Goal: Task Accomplishment & Management: Use online tool/utility

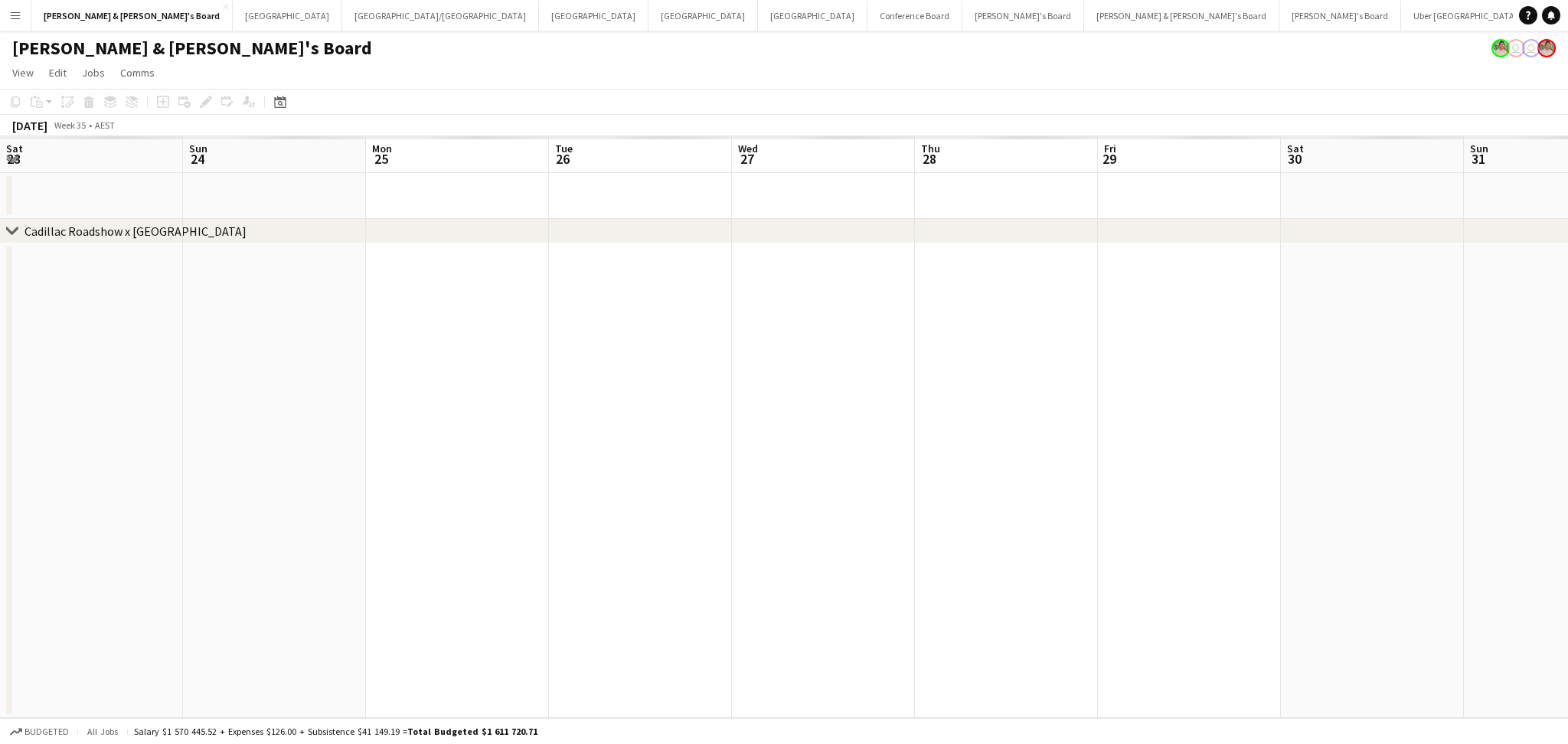
scroll to position [0, 552]
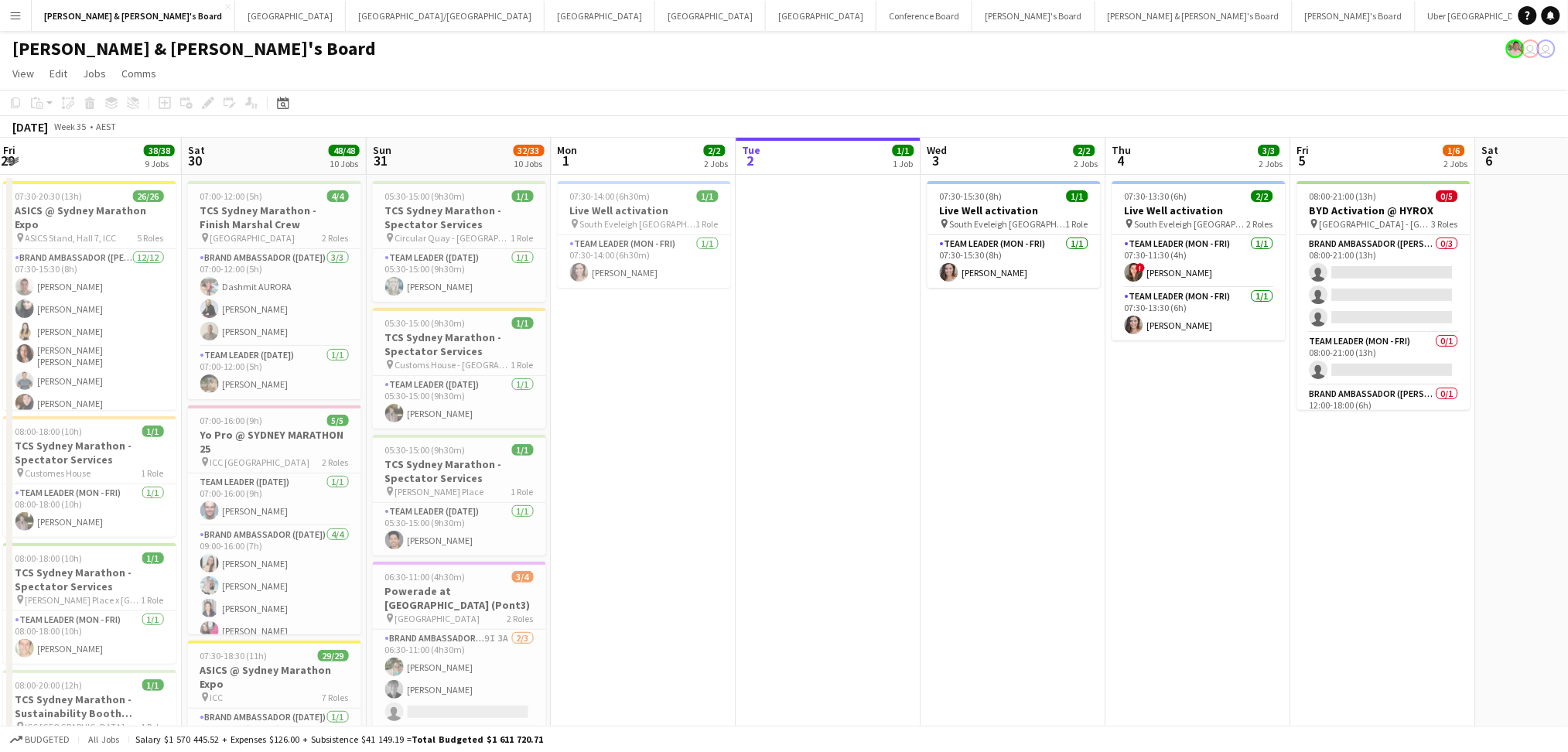
drag, startPoint x: 1278, startPoint y: 526, endPoint x: 858, endPoint y: 476, distance: 423.0
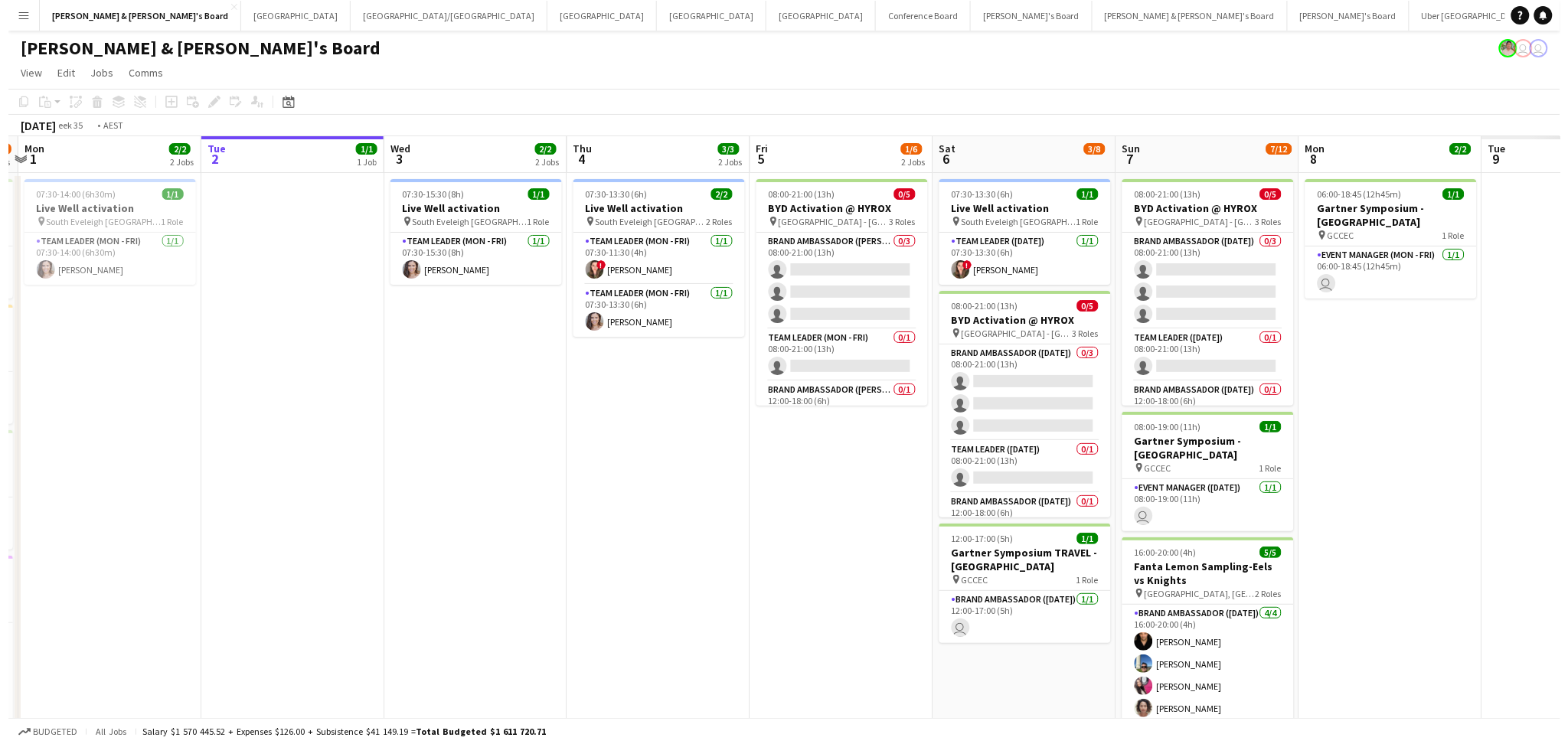
scroll to position [0, 648]
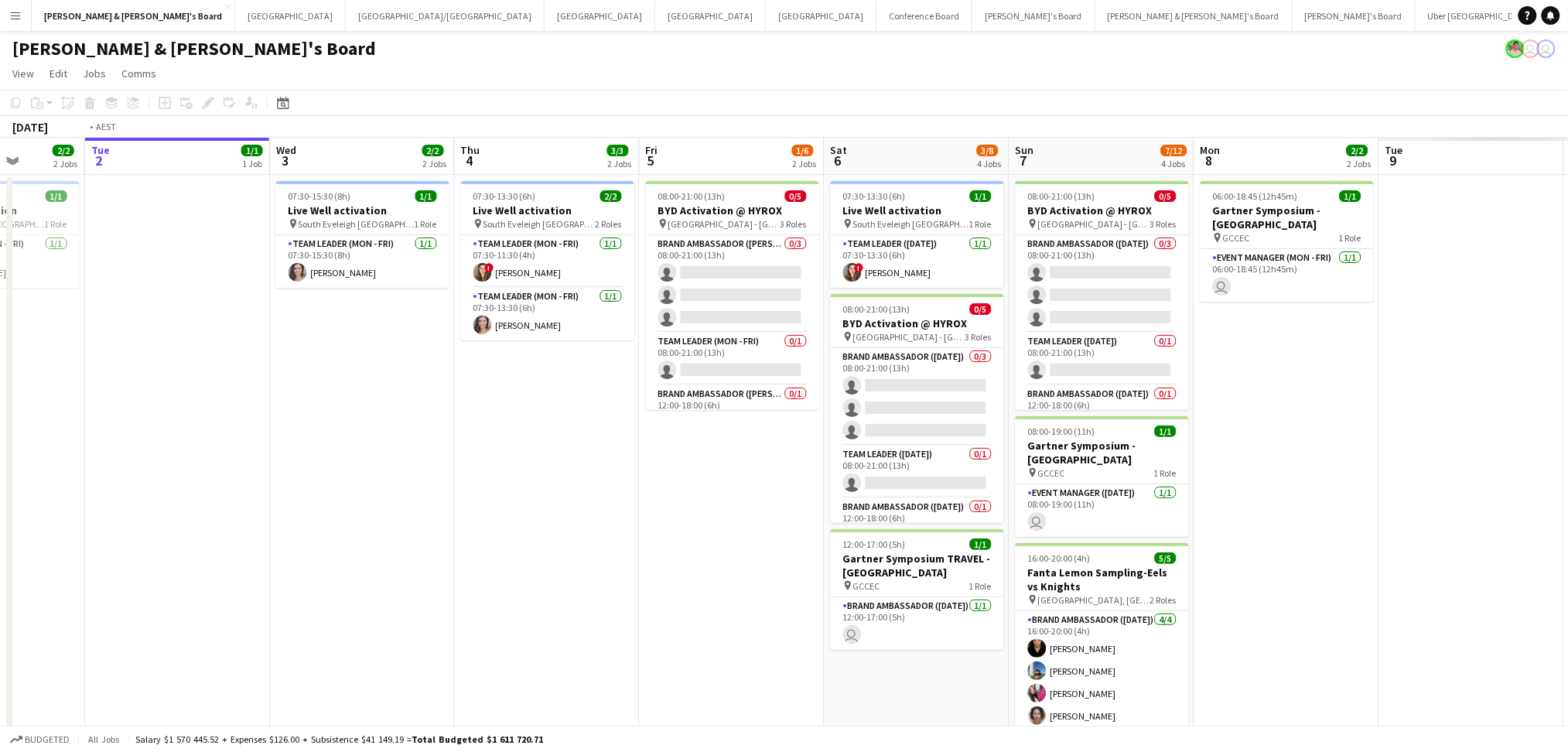
drag, startPoint x: 1180, startPoint y: 495, endPoint x: 515, endPoint y: 464, distance: 665.7
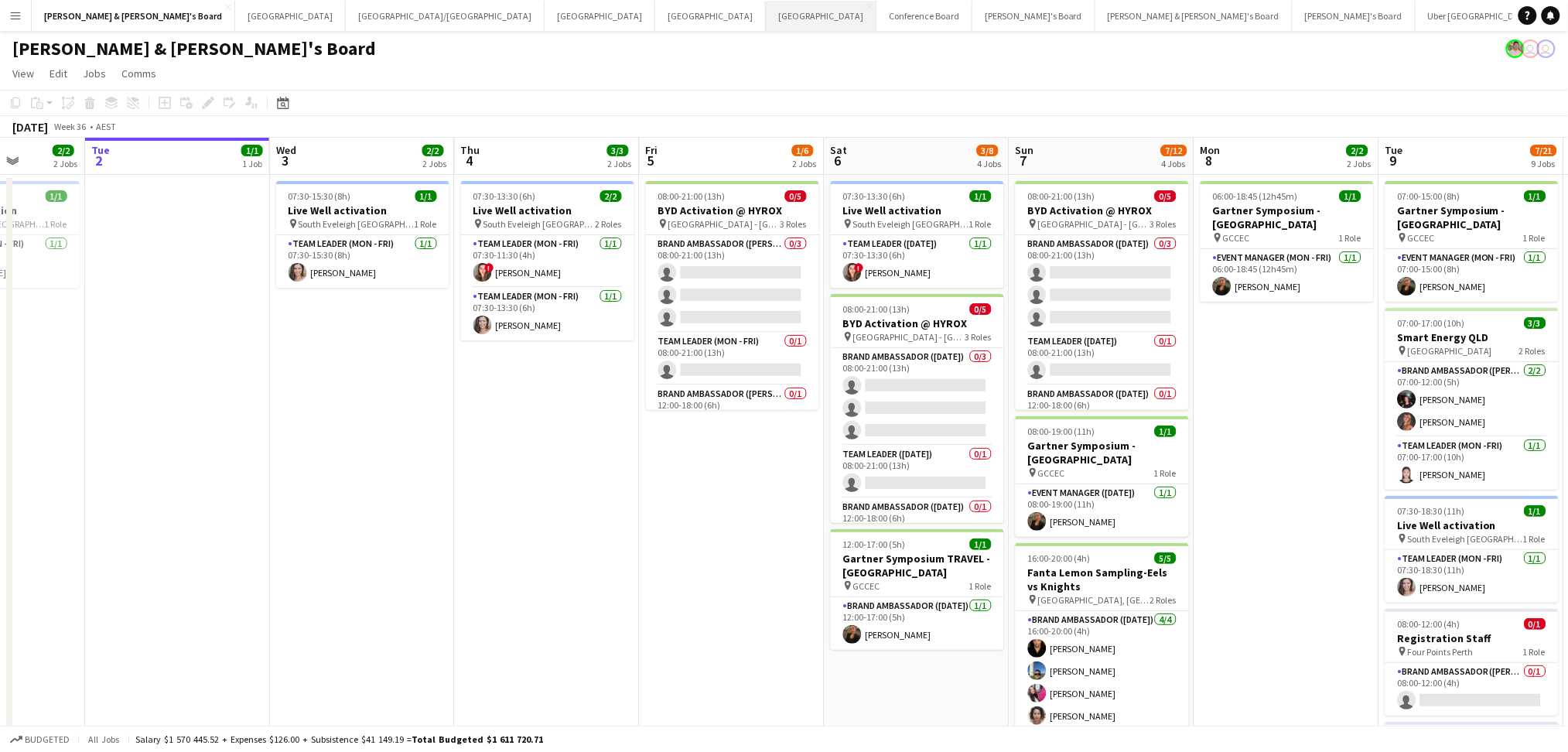
click at [766, 26] on button "Perth Close" at bounding box center [821, 15] width 111 height 30
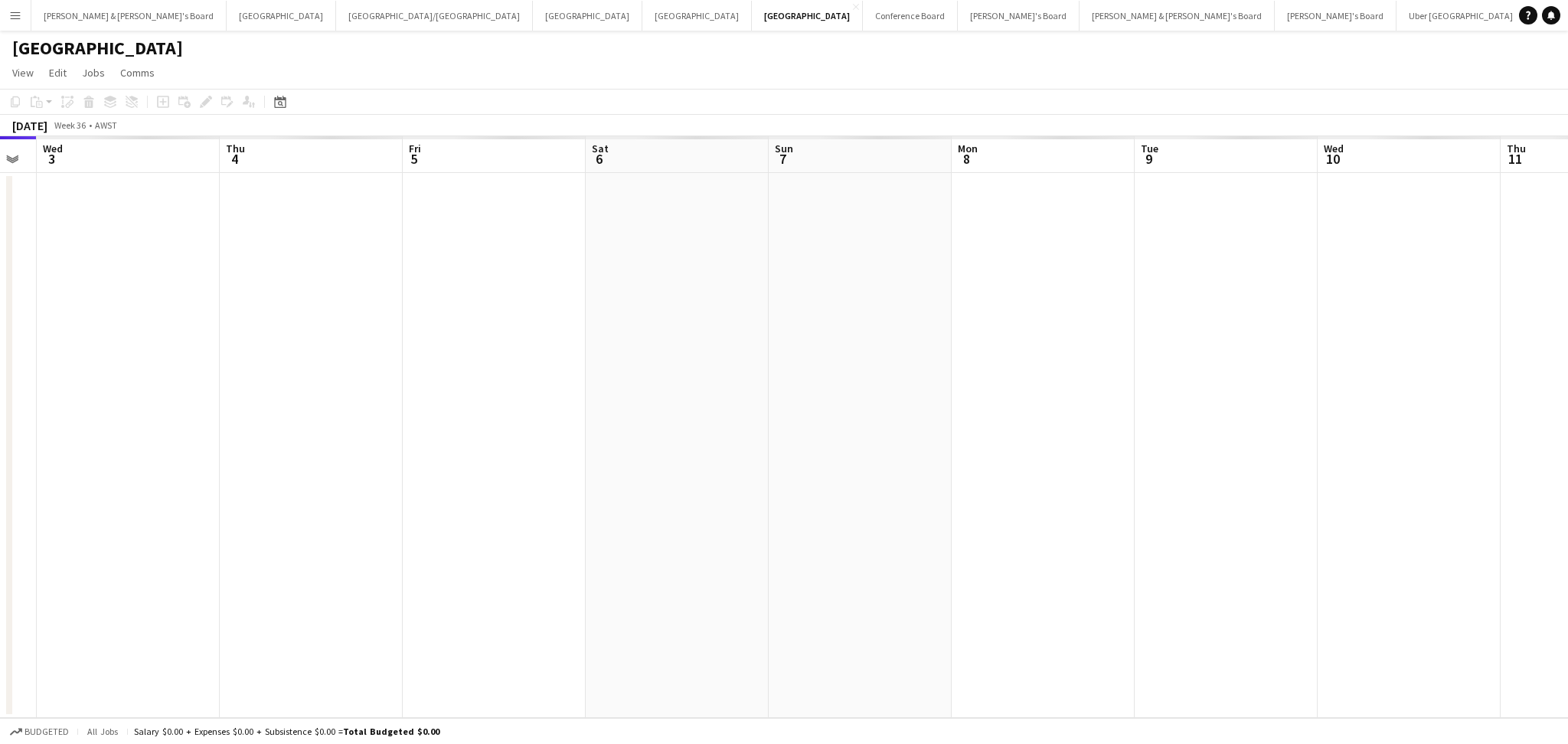
scroll to position [0, 534]
drag, startPoint x: 1000, startPoint y: 467, endPoint x: 647, endPoint y: 468, distance: 353.0
click at [647, 468] on app-calendar-viewport "Sun 31 Mon 1 Tue 2 Wed 3 Thu 4 Fri 5 Sat 6 Sun 7 Mon 8 Tue 9 Wed 10 Thu 11 Fri …" at bounding box center [784, 427] width 1568 height 582
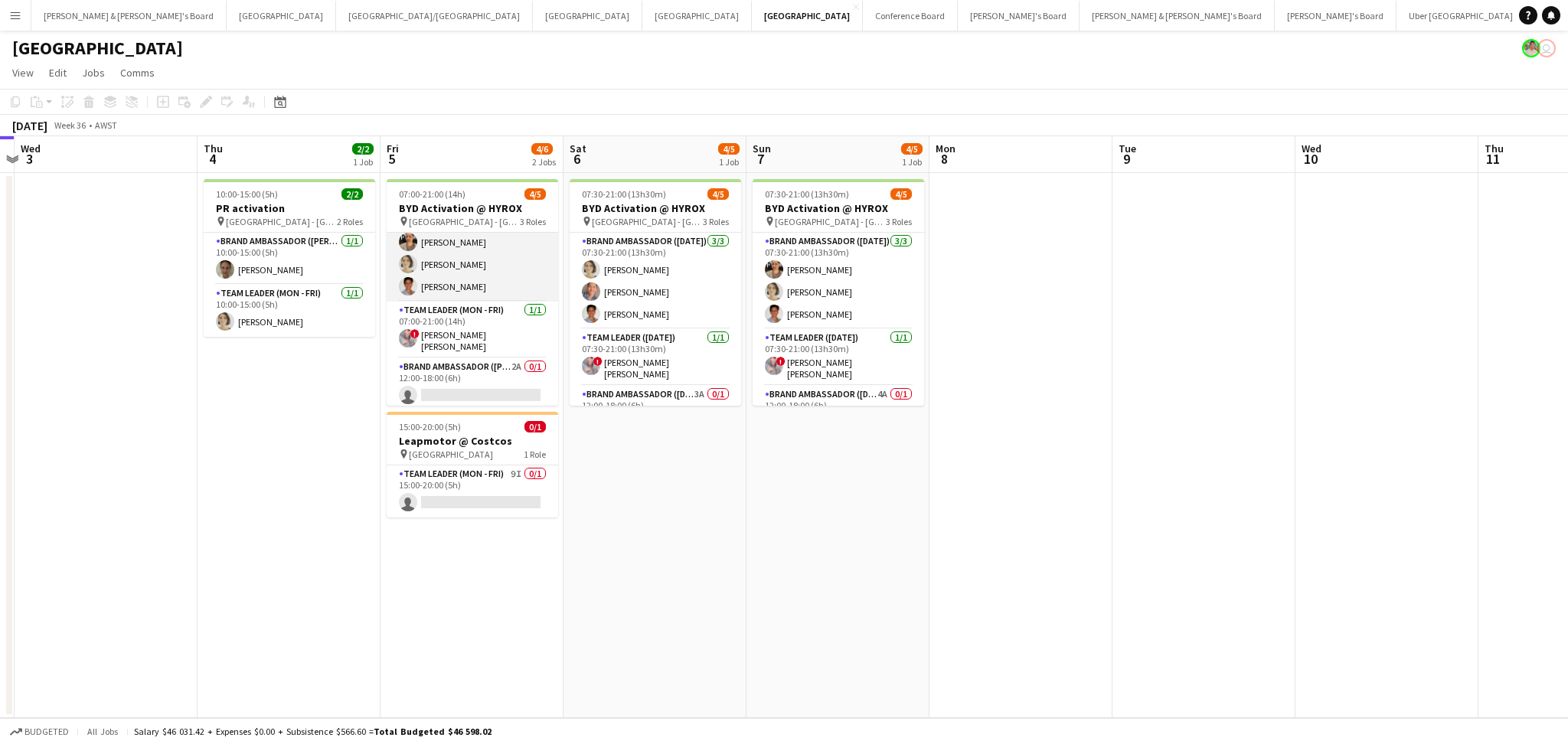
scroll to position [0, 0]
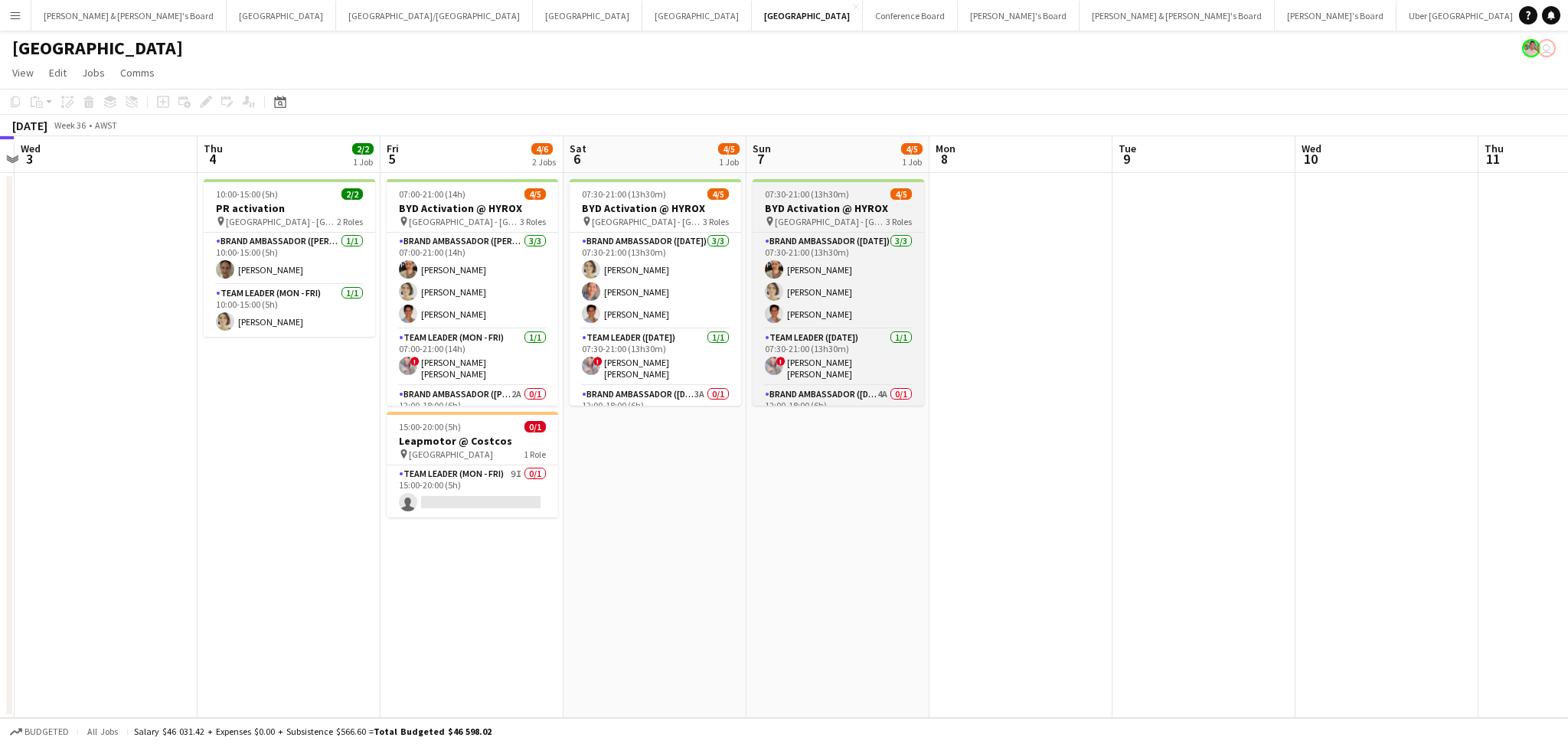
click at [860, 198] on div "07:30-21:00 (13h30m) 4/5" at bounding box center [838, 194] width 172 height 11
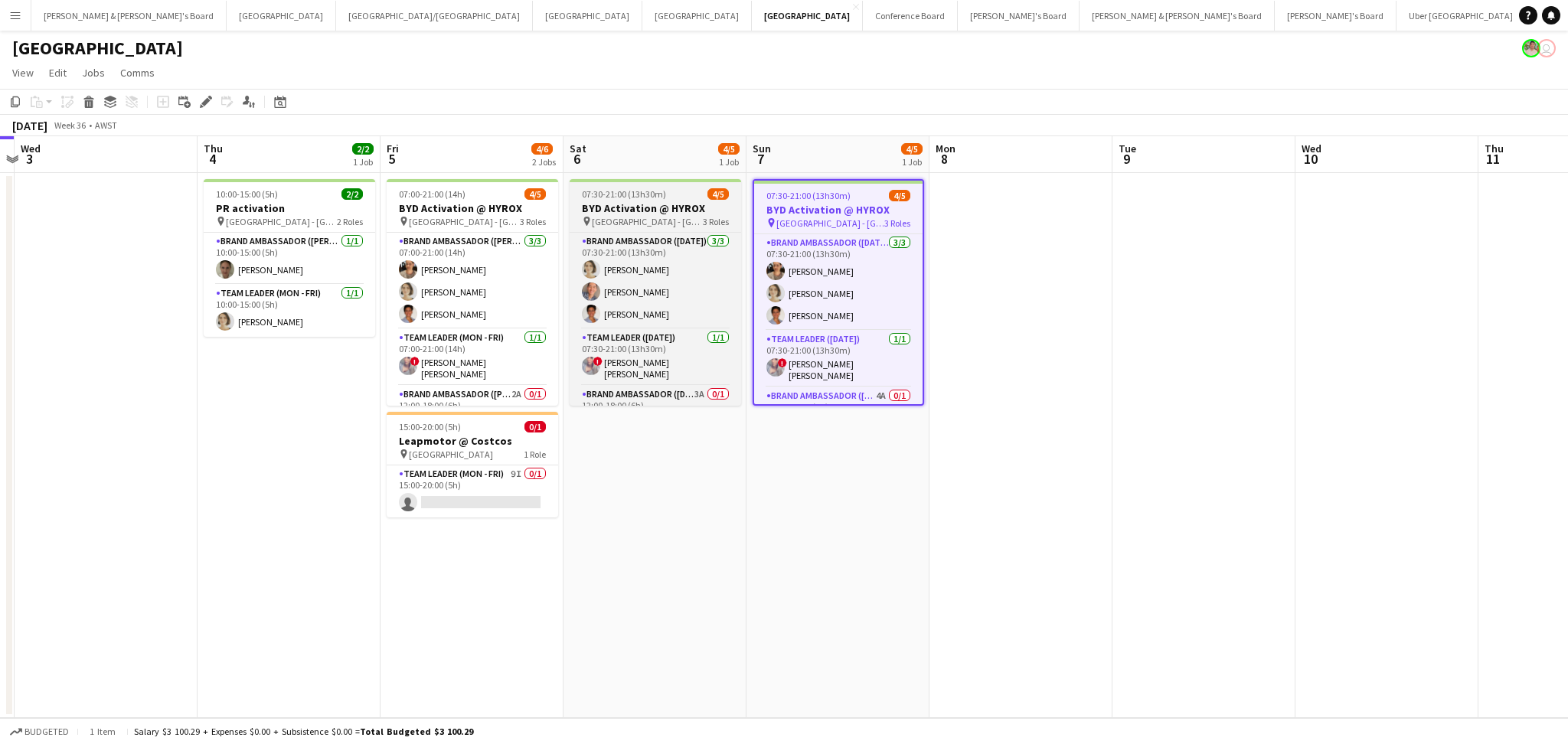
click at [619, 207] on h3 "BYD Activation @ HYROX" at bounding box center [655, 208] width 172 height 14
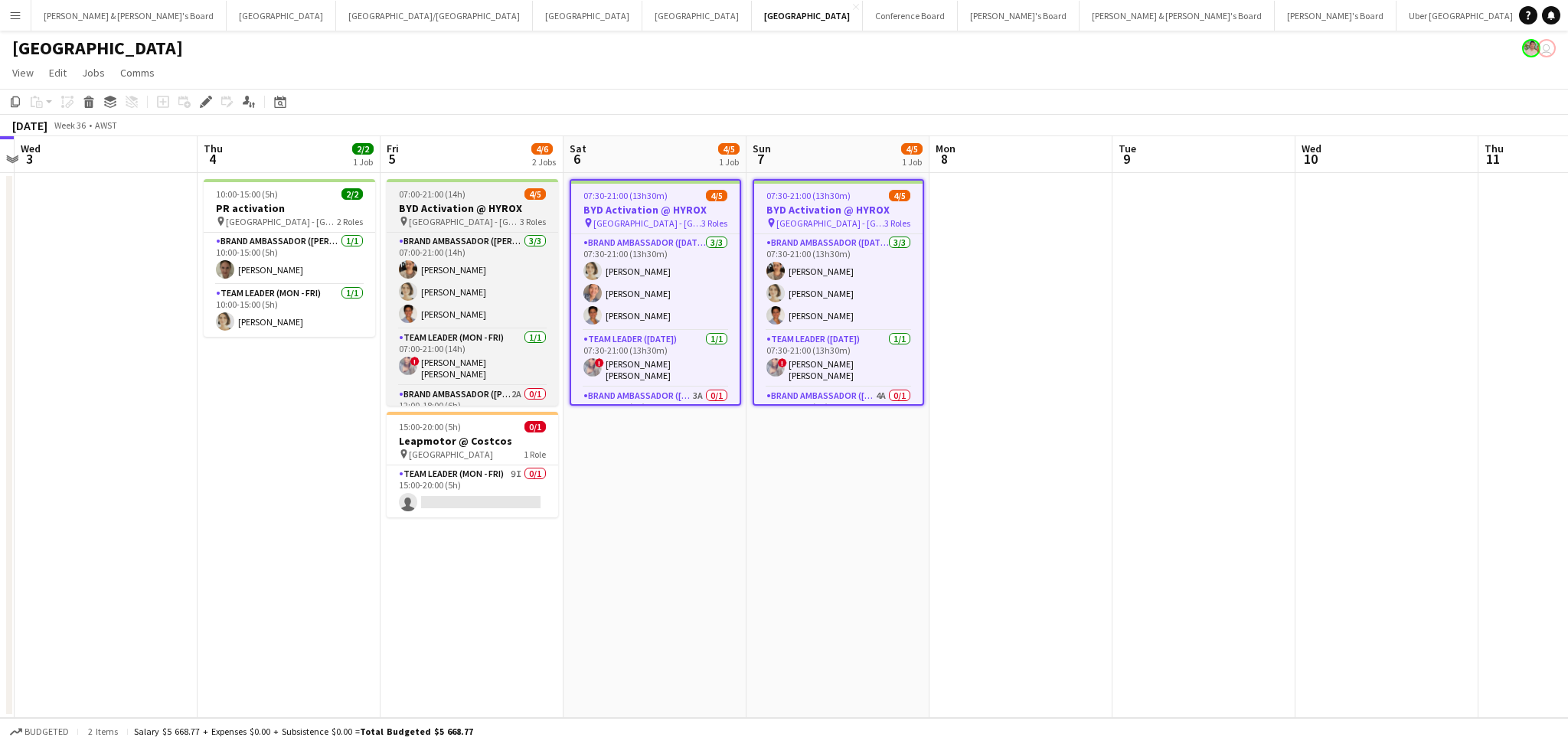
click at [485, 197] on div "07:00-21:00 (14h) 4/5" at bounding box center [472, 194] width 172 height 11
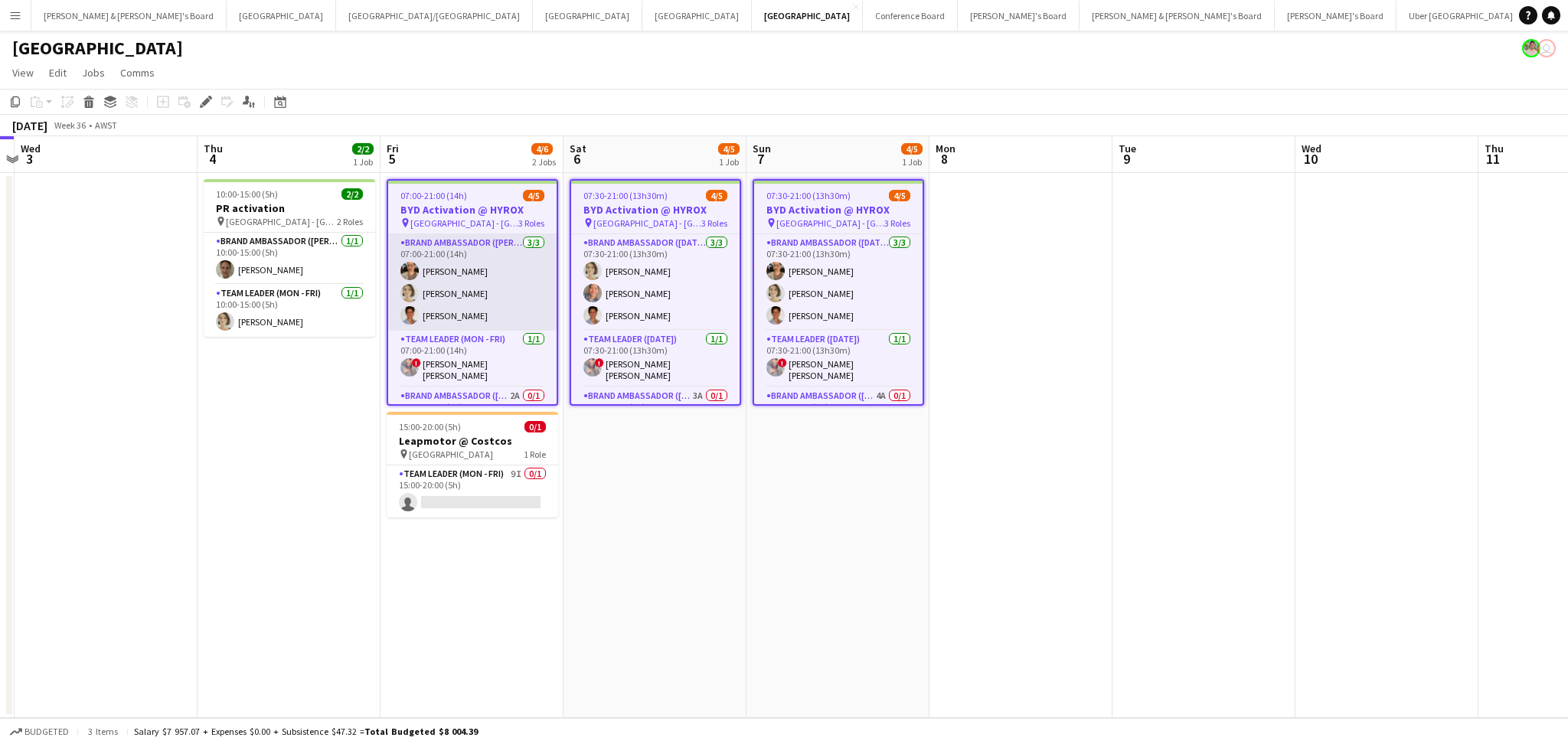
scroll to position [29, 0]
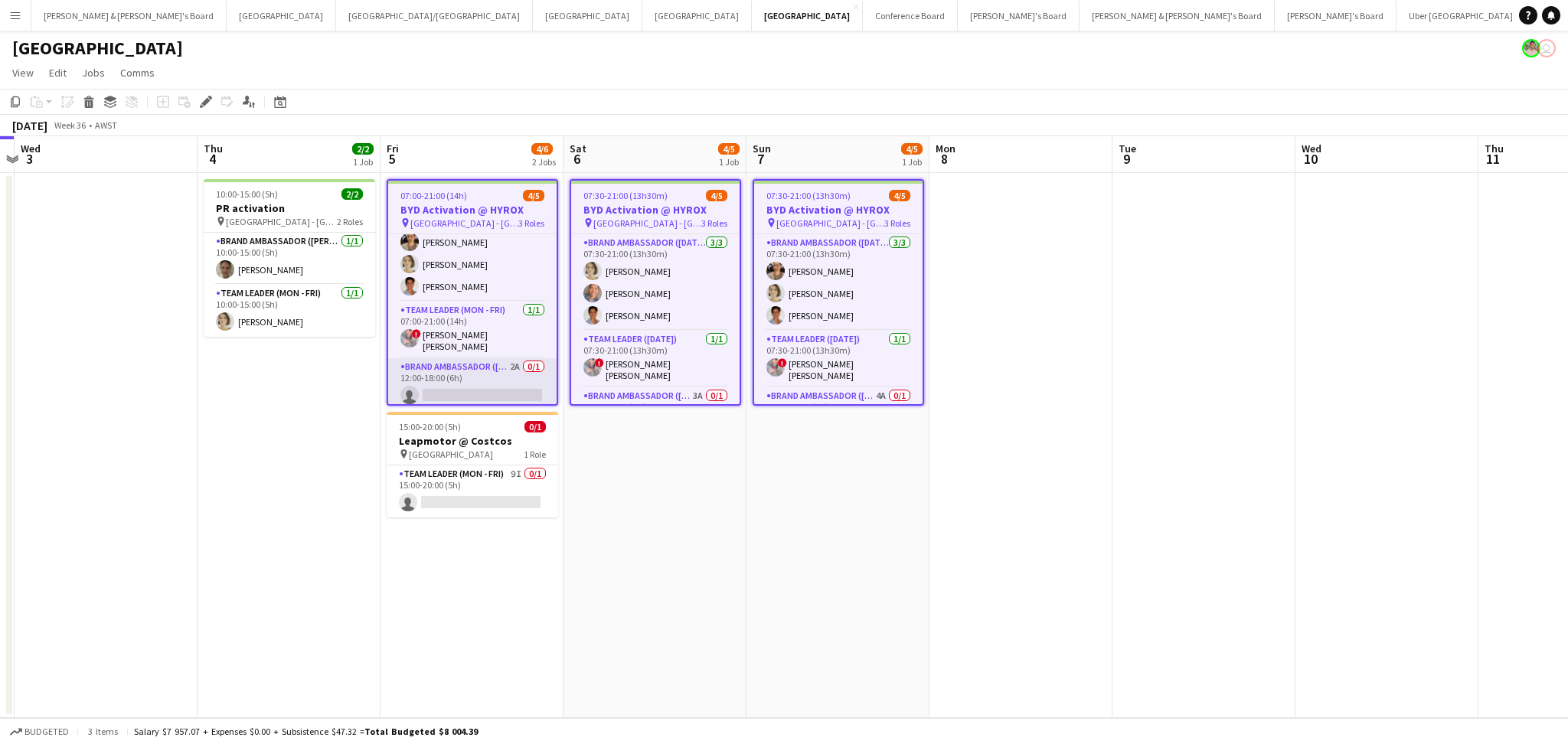
click at [467, 368] on app-card-role "Brand Ambassador (Mon - Fri) 2A 0/1 12:00-18:00 (6h) single-neutral-actions" at bounding box center [472, 384] width 168 height 52
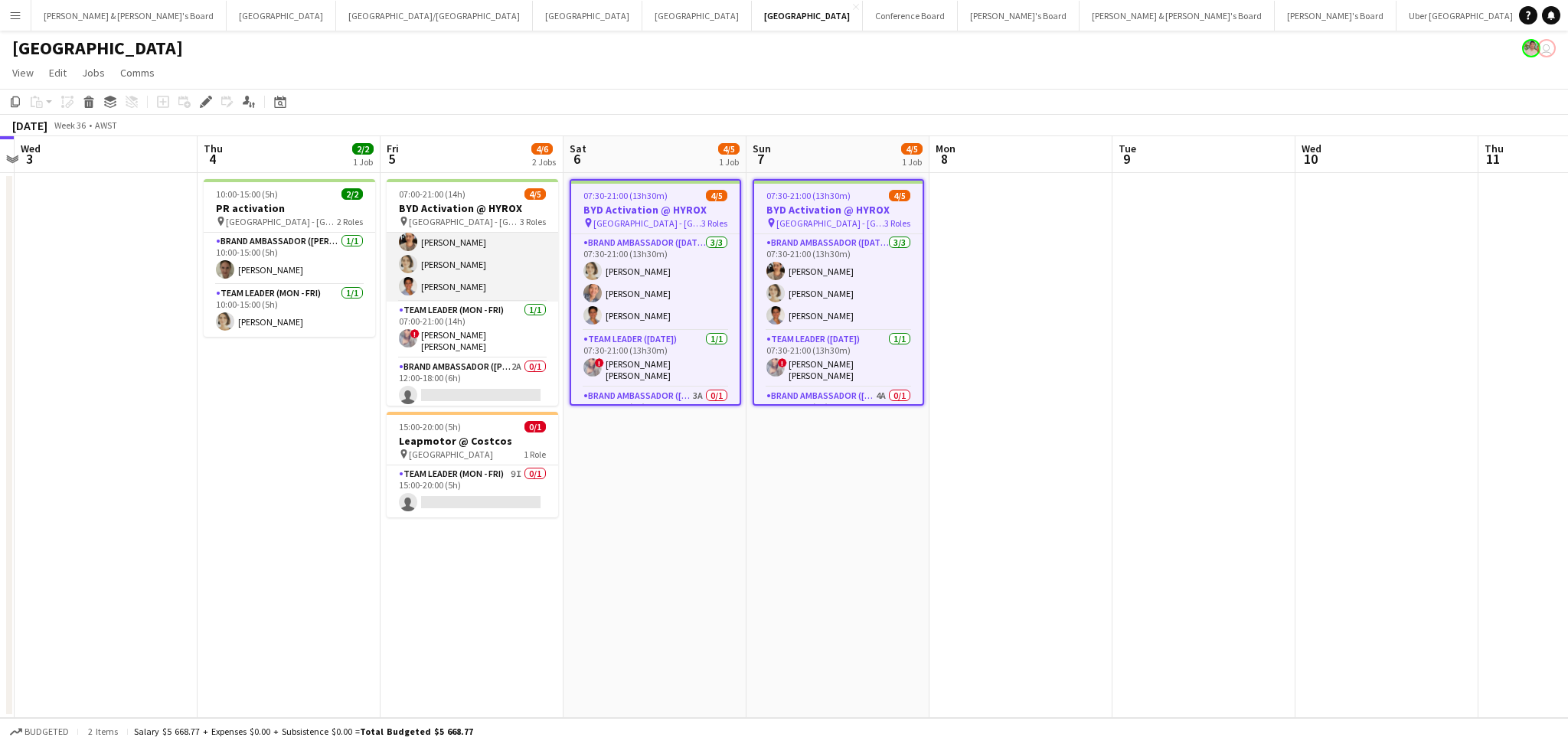
click at [466, 260] on app-card-role "Brand Ambassador (Mon - Fri) [DATE] 07:00-21:00 (14h) [PERSON_NAME] [PERSON_NAM…" at bounding box center [472, 254] width 172 height 97
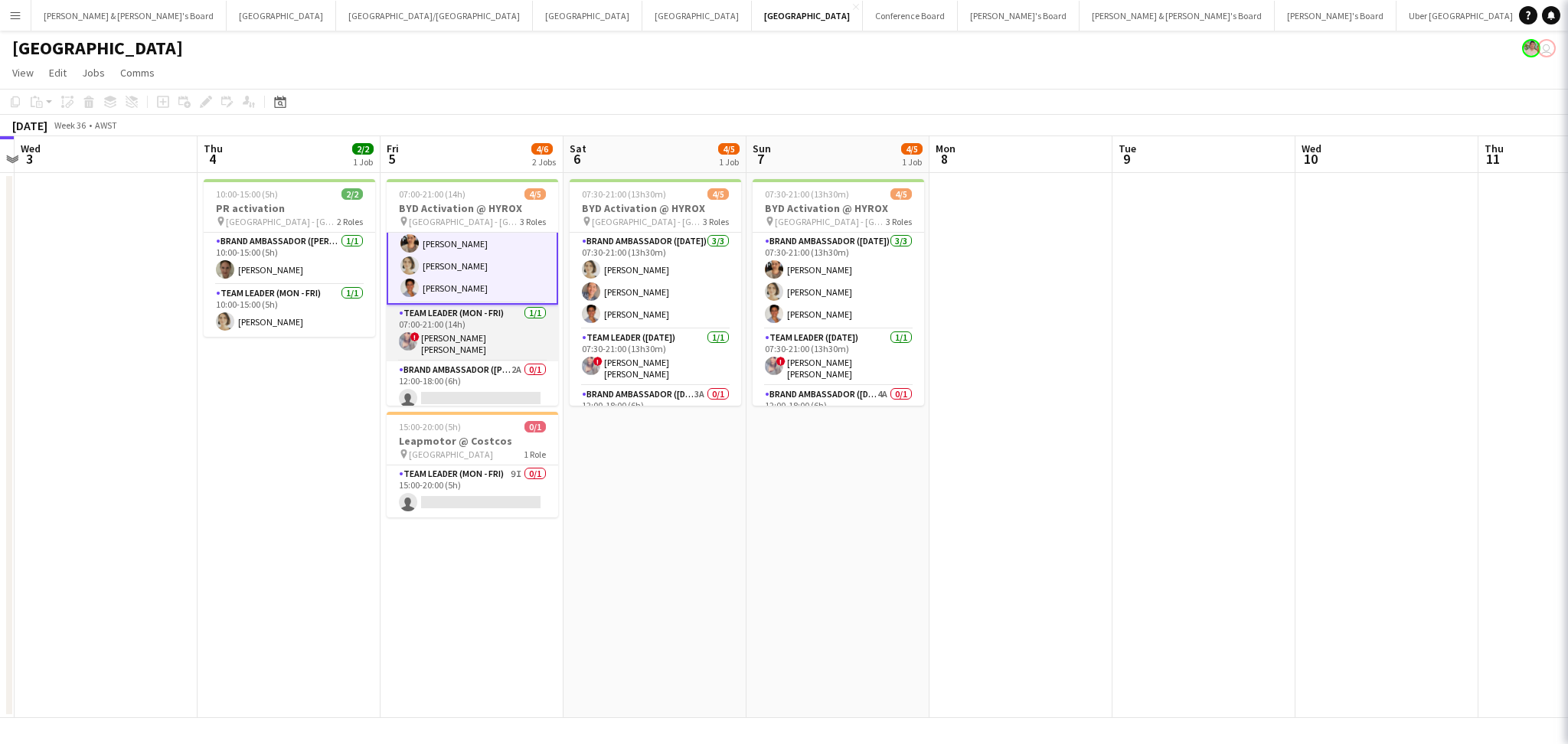
scroll to position [28, 0]
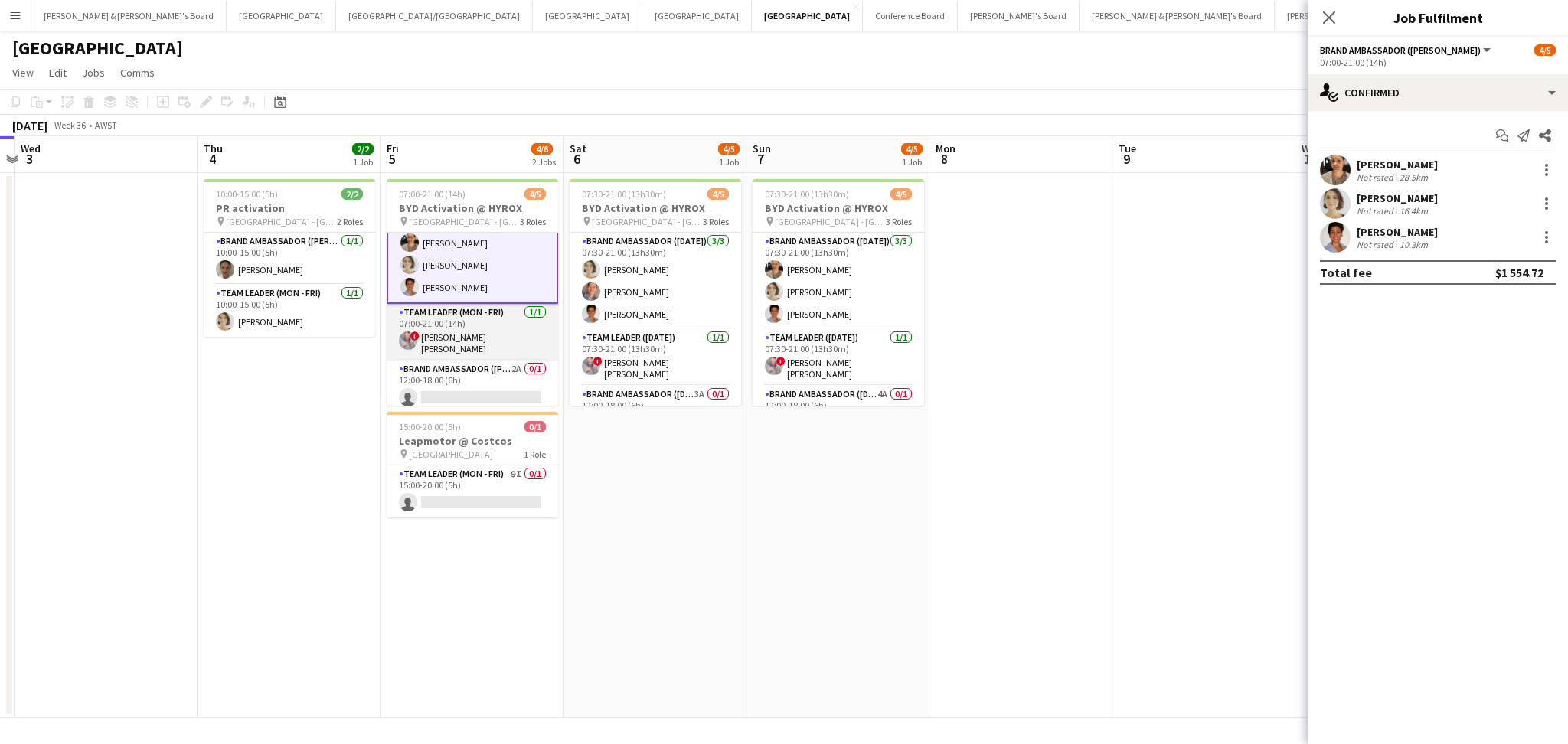
click at [450, 333] on app-card-role "Team Leader (Mon - Fri) [DATE] 07:00-21:00 (14h) ! [PERSON_NAME] [PERSON_NAME]" at bounding box center [472, 332] width 172 height 56
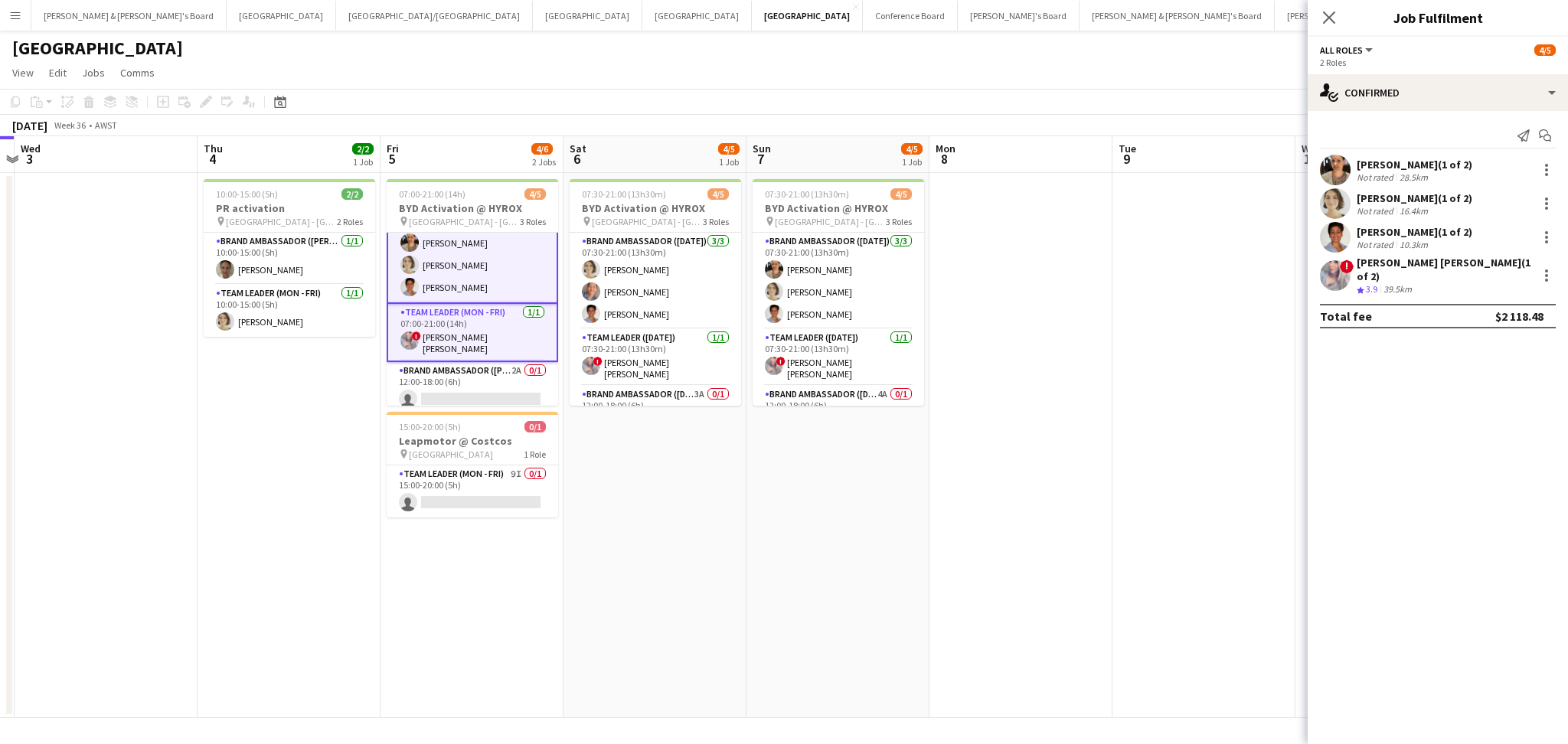
click at [677, 496] on app-date-cell "07:30-21:00 (13h30m) 4/5 BYD Activation @ HYROX pin Perth - WA 3 Roles Brand Am…" at bounding box center [655, 446] width 183 height 545
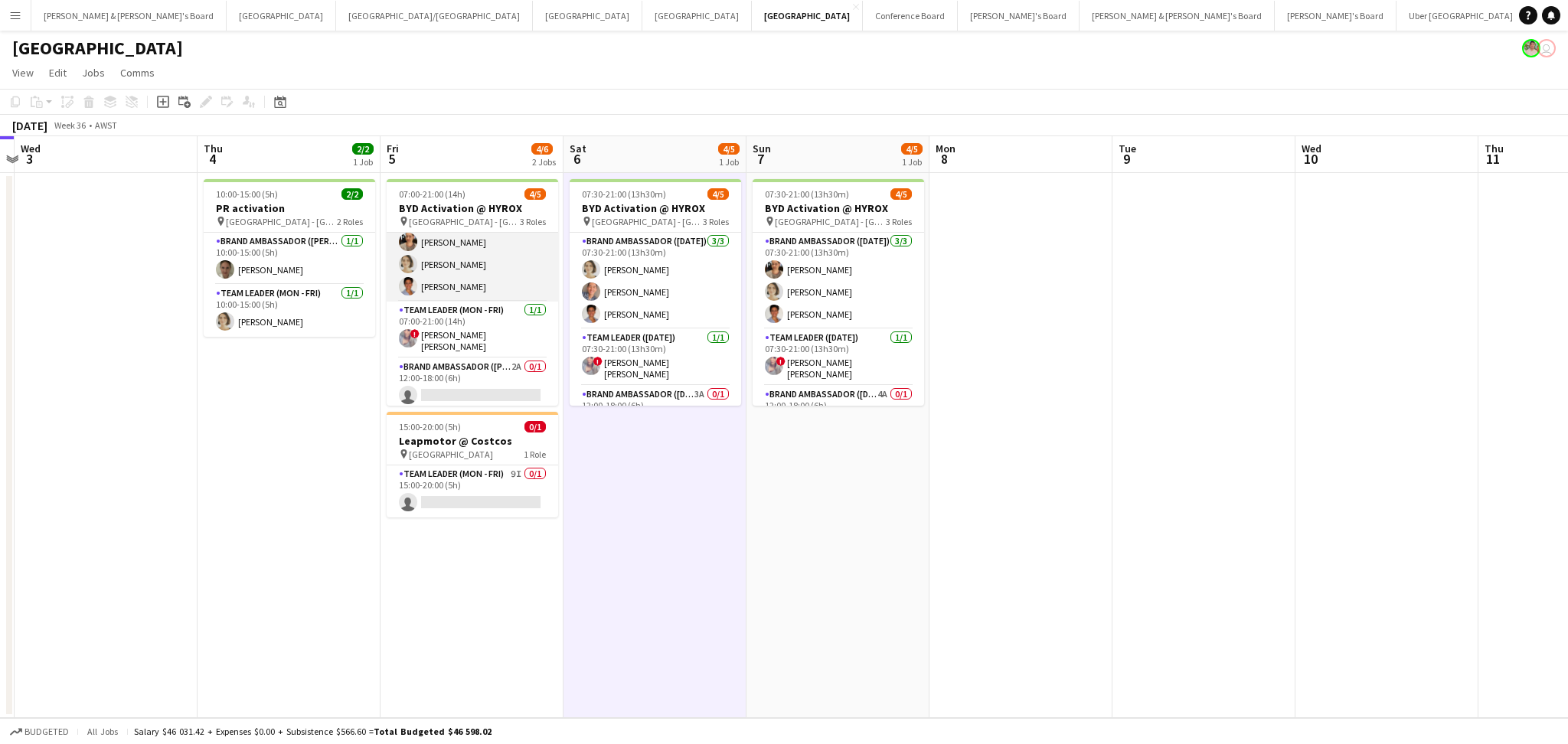
click at [451, 258] on app-card-role "Brand Ambassador (Mon - Fri) [DATE] 07:00-21:00 (14h) [PERSON_NAME] [PERSON_NAM…" at bounding box center [472, 254] width 172 height 97
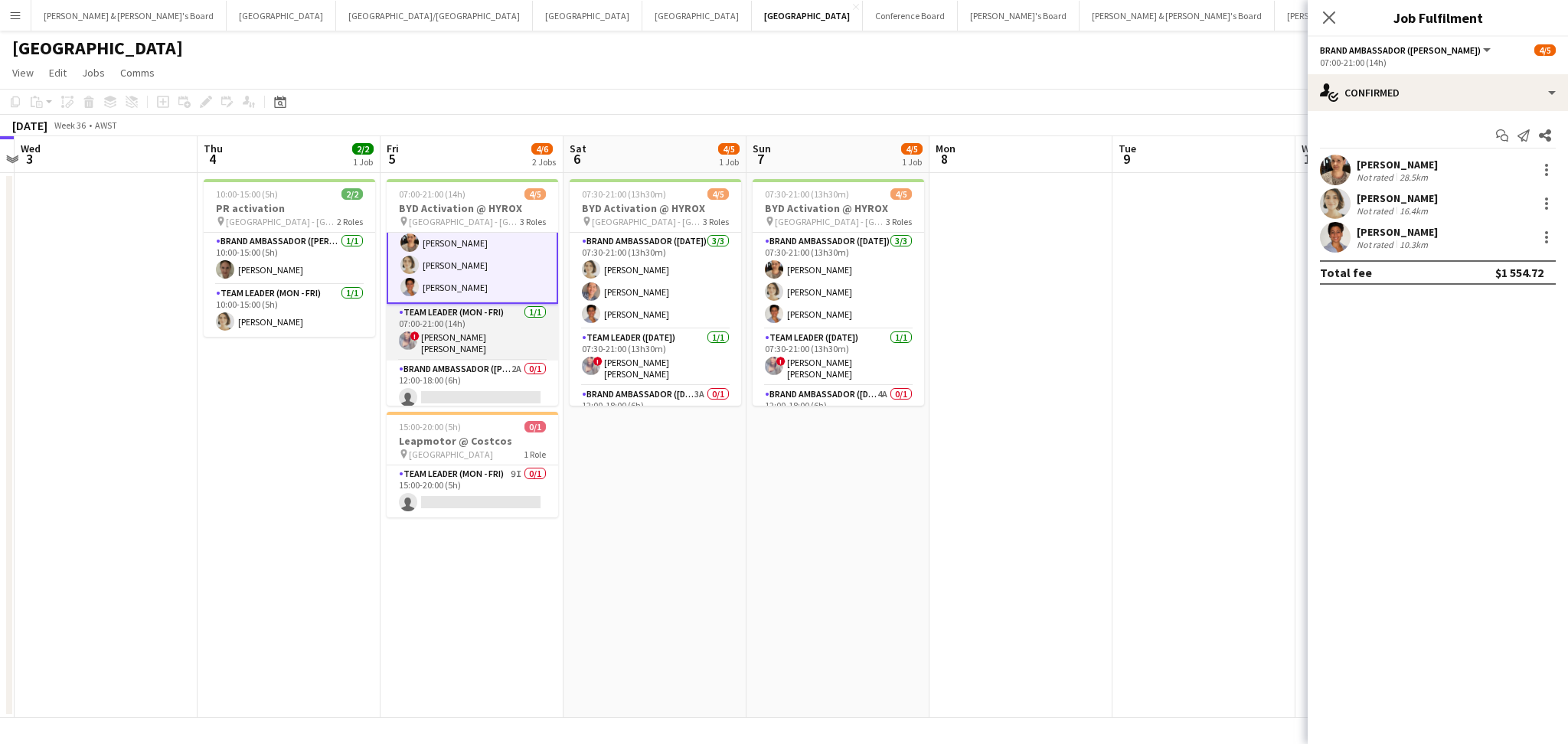
click at [454, 310] on app-card-role "Team Leader (Mon - Fri) [DATE] 07:00-21:00 (14h) ! [PERSON_NAME] [PERSON_NAME]" at bounding box center [472, 332] width 172 height 56
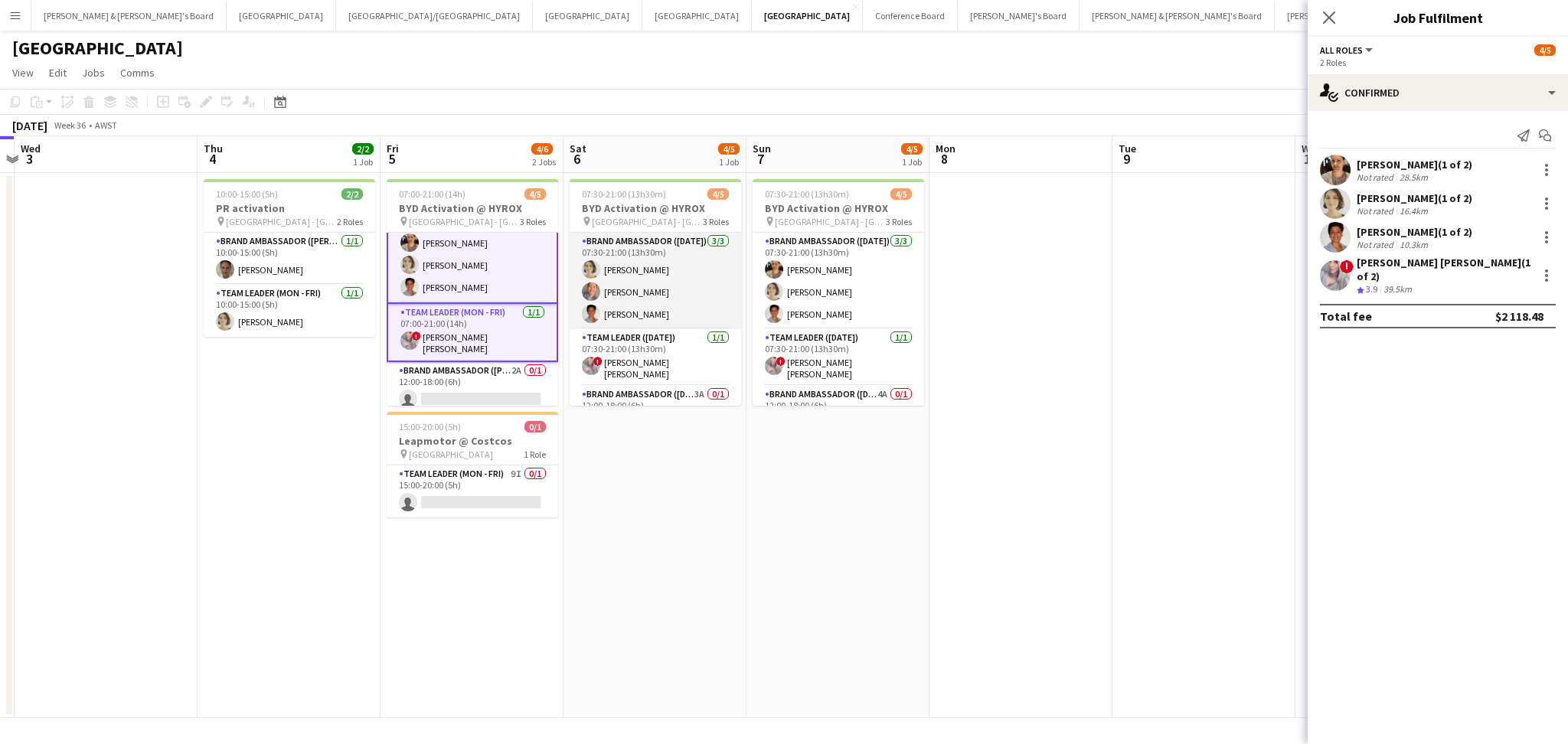
click at [690, 273] on app-card-role "Brand Ambassador ([DATE]) [DATE] 07:30-21:00 (13h30m) [PERSON_NAME] [PERSON_NAM…" at bounding box center [655, 281] width 172 height 97
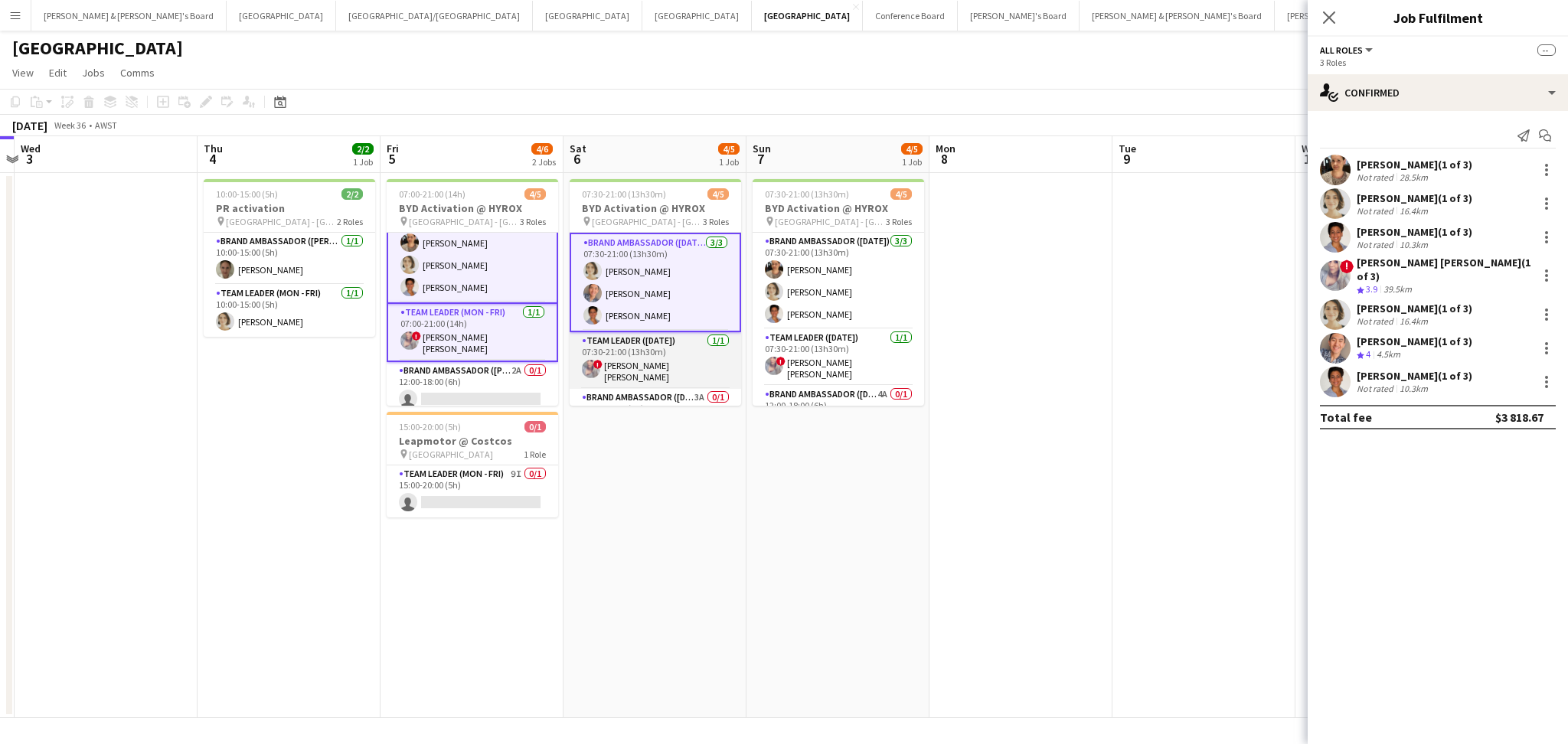
click at [667, 343] on app-card-role "Team Leader ([DATE]) [DATE] 07:30-21:00 (13h30m) ! [PERSON_NAME] [PERSON_NAME]" at bounding box center [655, 360] width 172 height 56
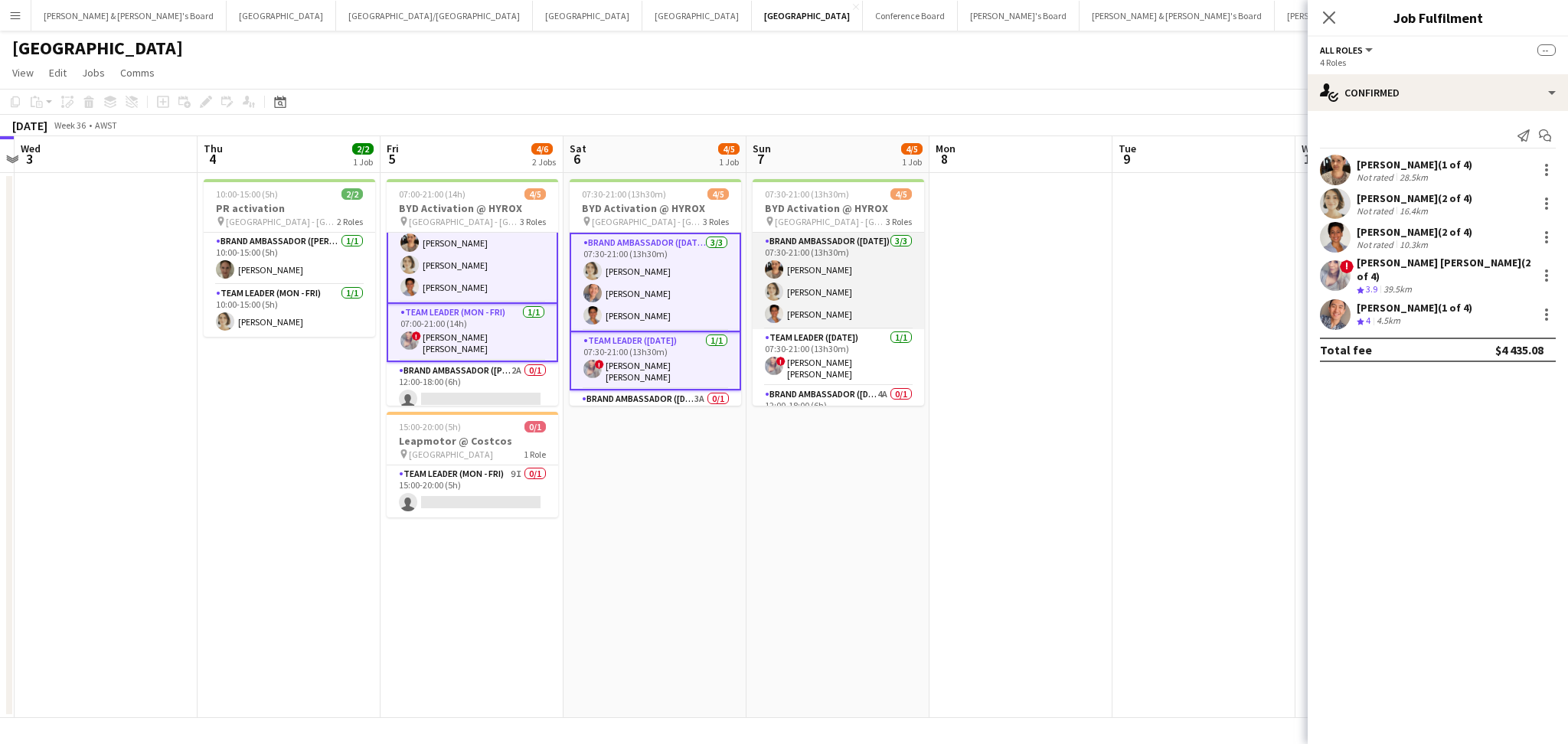
click at [836, 285] on app-card-role "Brand Ambassador ([DATE]) [DATE] 07:30-21:00 (13h30m) [PERSON_NAME] [PERSON_NAM…" at bounding box center [838, 281] width 172 height 97
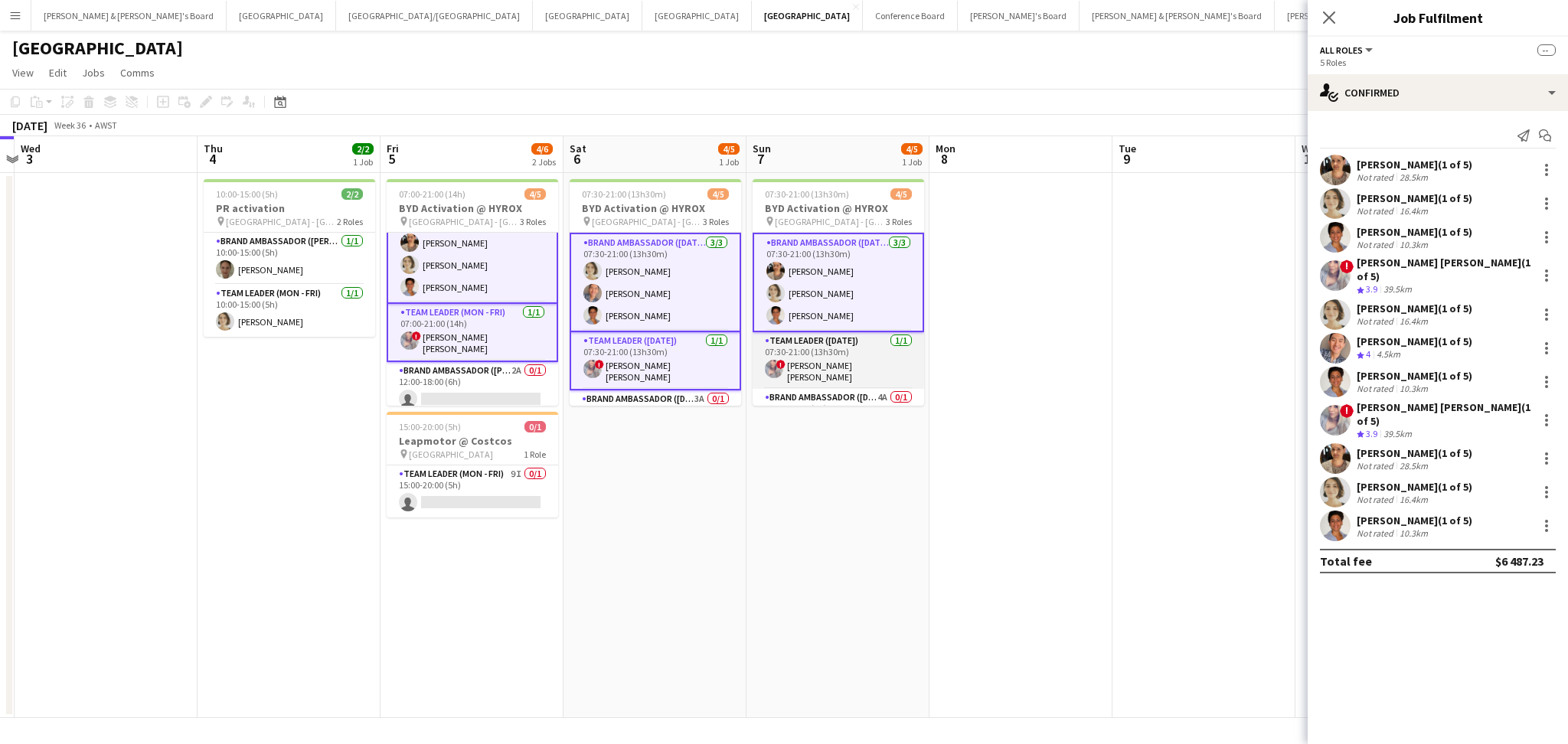
click at [821, 359] on app-card-role "Team Leader ([DATE]) [DATE] 07:30-21:00 (13h30m) ! [PERSON_NAME] [PERSON_NAME]" at bounding box center [838, 360] width 172 height 56
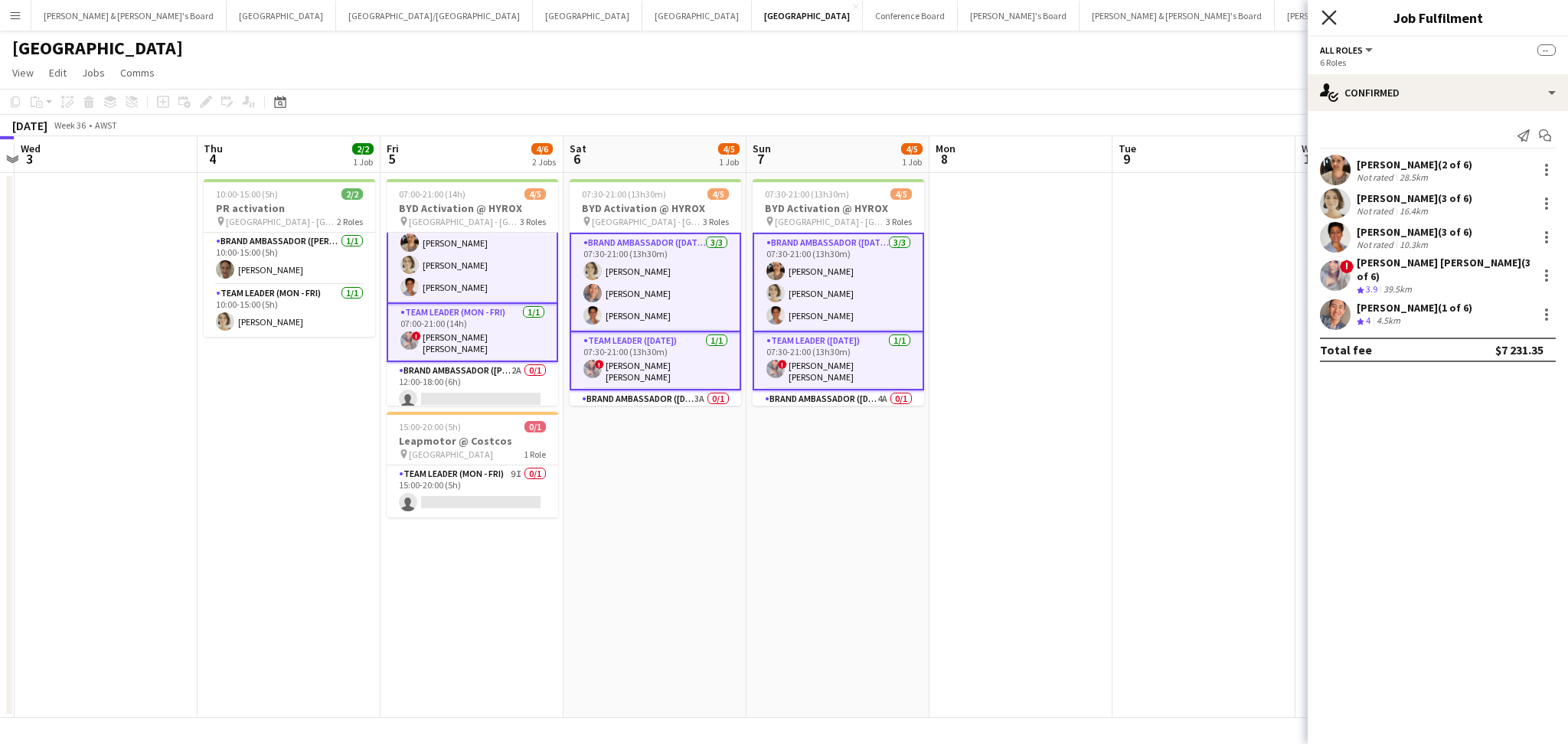
click at [1329, 20] on icon "Close pop-in" at bounding box center [1329, 17] width 15 height 15
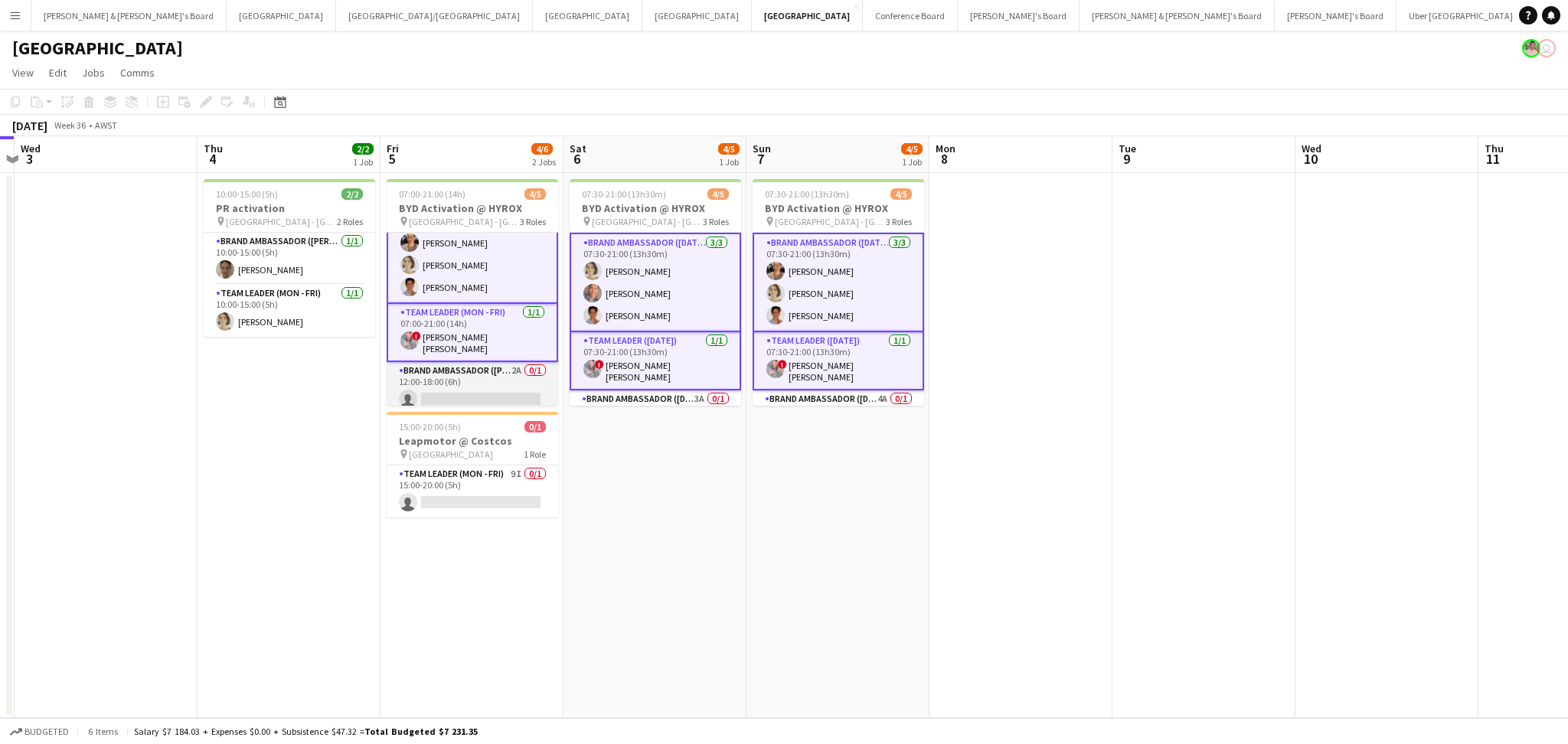
click at [472, 389] on app-card-role "Brand Ambassador (Mon - Fri) 2A 0/1 12:00-18:00 (6h) single-neutral-actions" at bounding box center [472, 388] width 172 height 52
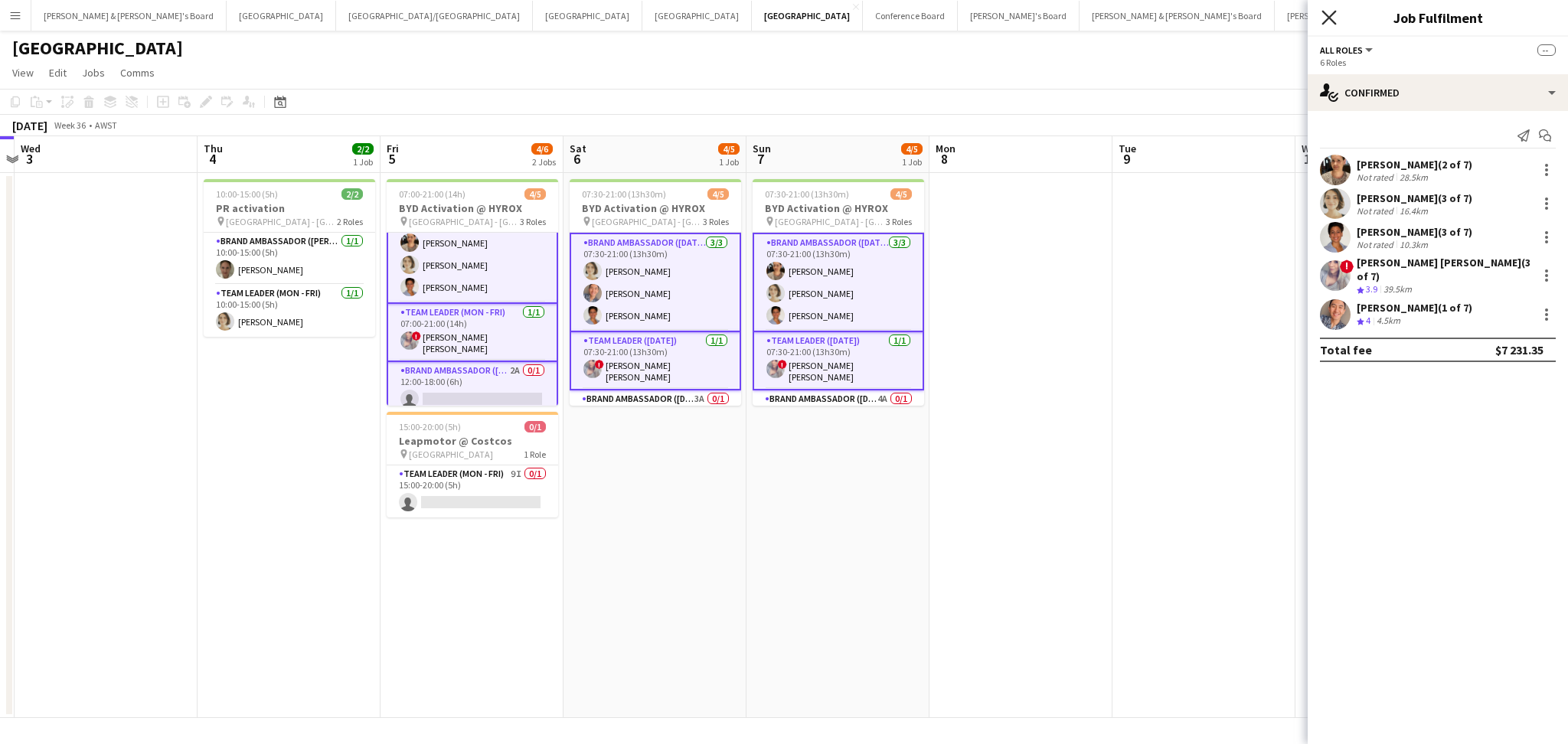
click at [1326, 19] on icon "Close pop-in" at bounding box center [1329, 17] width 15 height 15
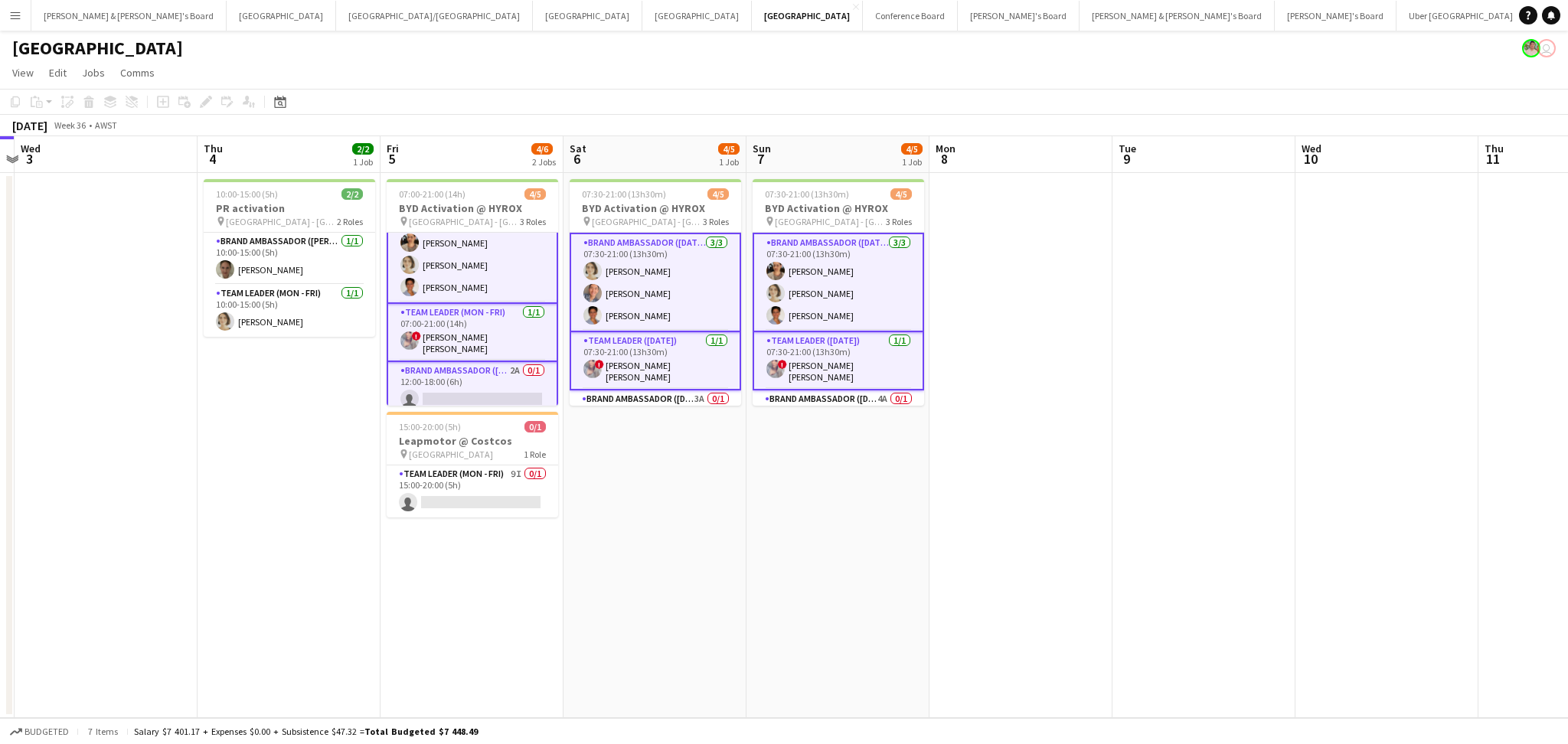
click at [446, 401] on app-card-role "Brand Ambassador (Mon - Fri) 2A 0/1 12:00-18:00 (6h) single-neutral-actions" at bounding box center [472, 389] width 172 height 53
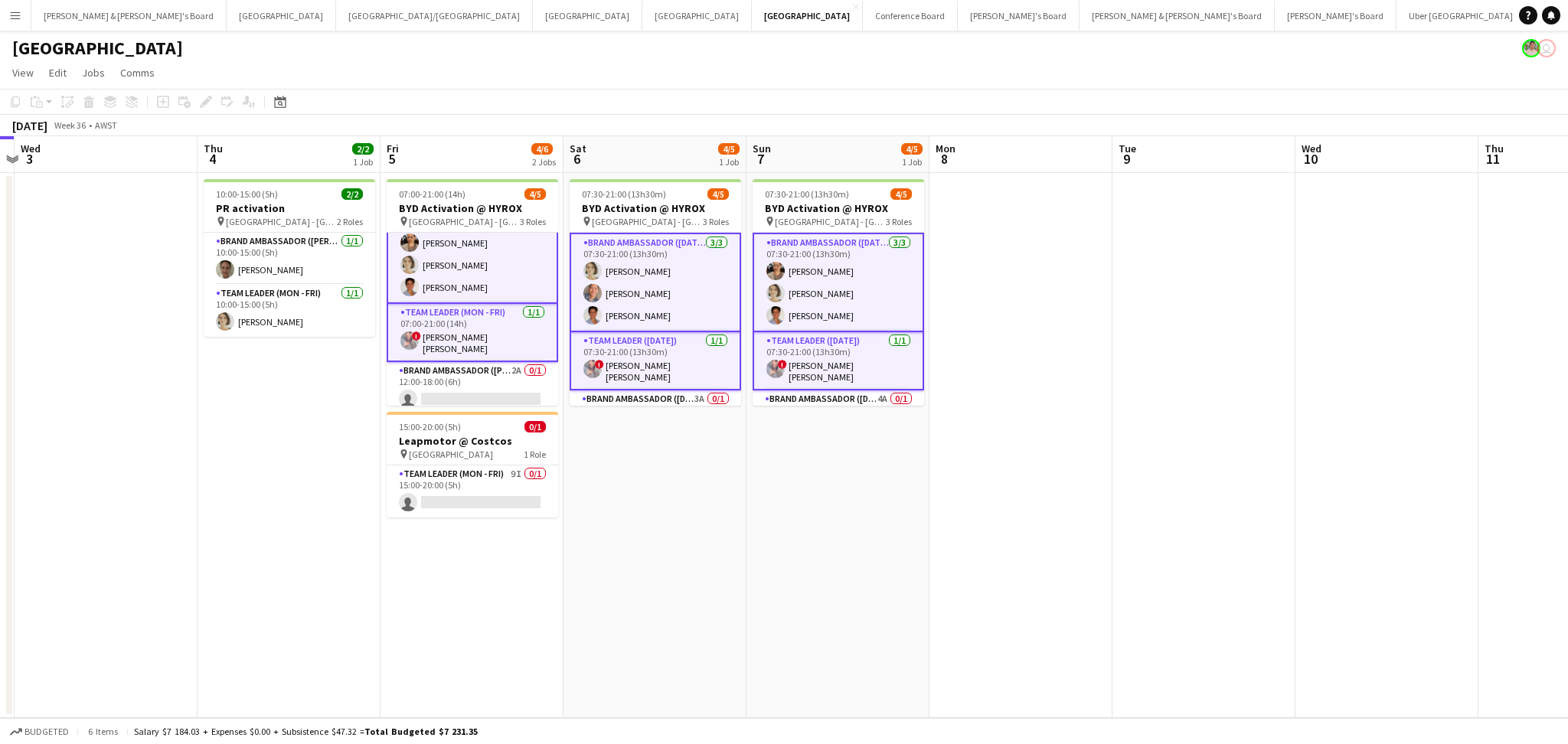
scroll to position [0, 0]
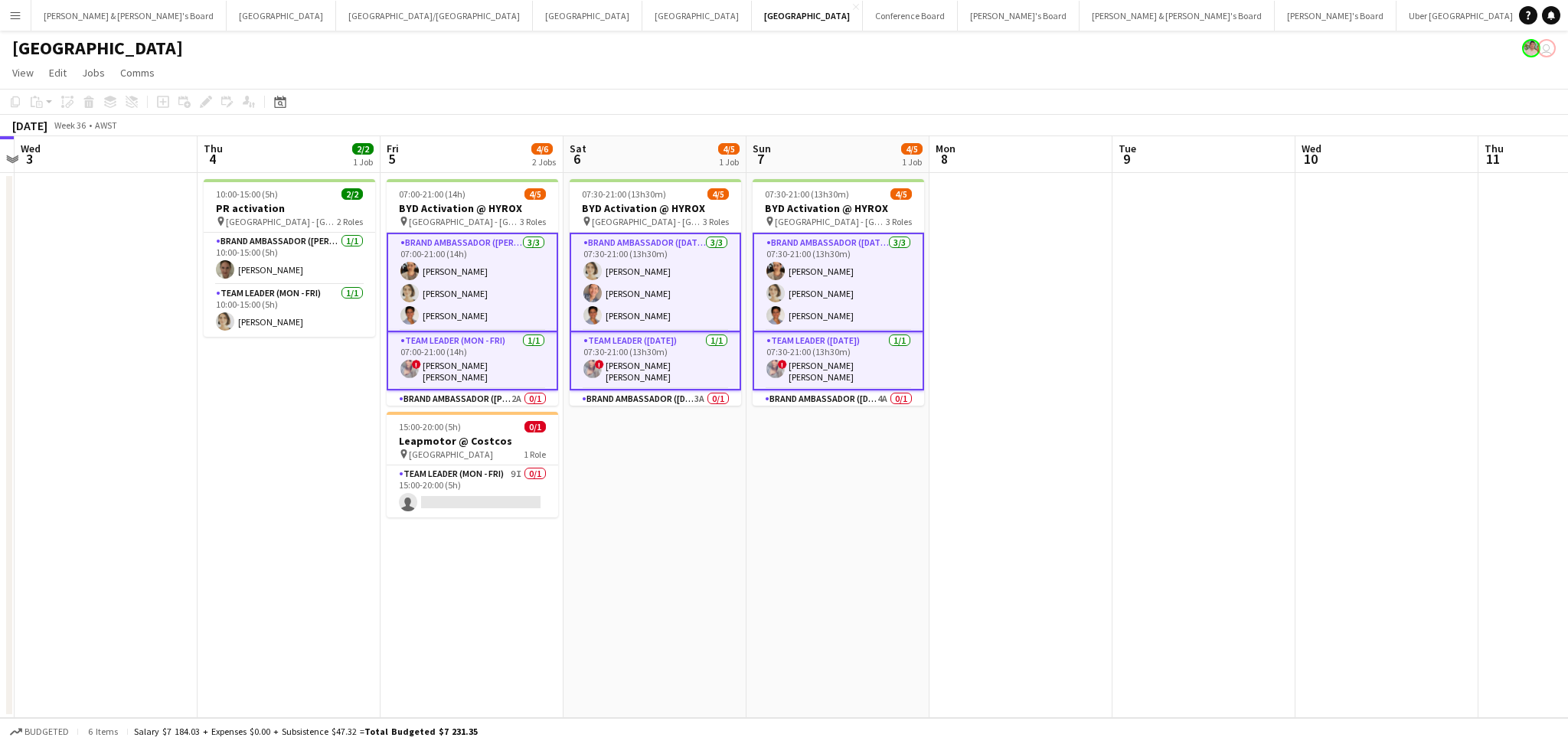
click at [495, 367] on app-card-role "Team Leader (Mon - Fri) [DATE] 07:00-21:00 (14h) ! [PERSON_NAME] [PERSON_NAME]" at bounding box center [472, 361] width 172 height 58
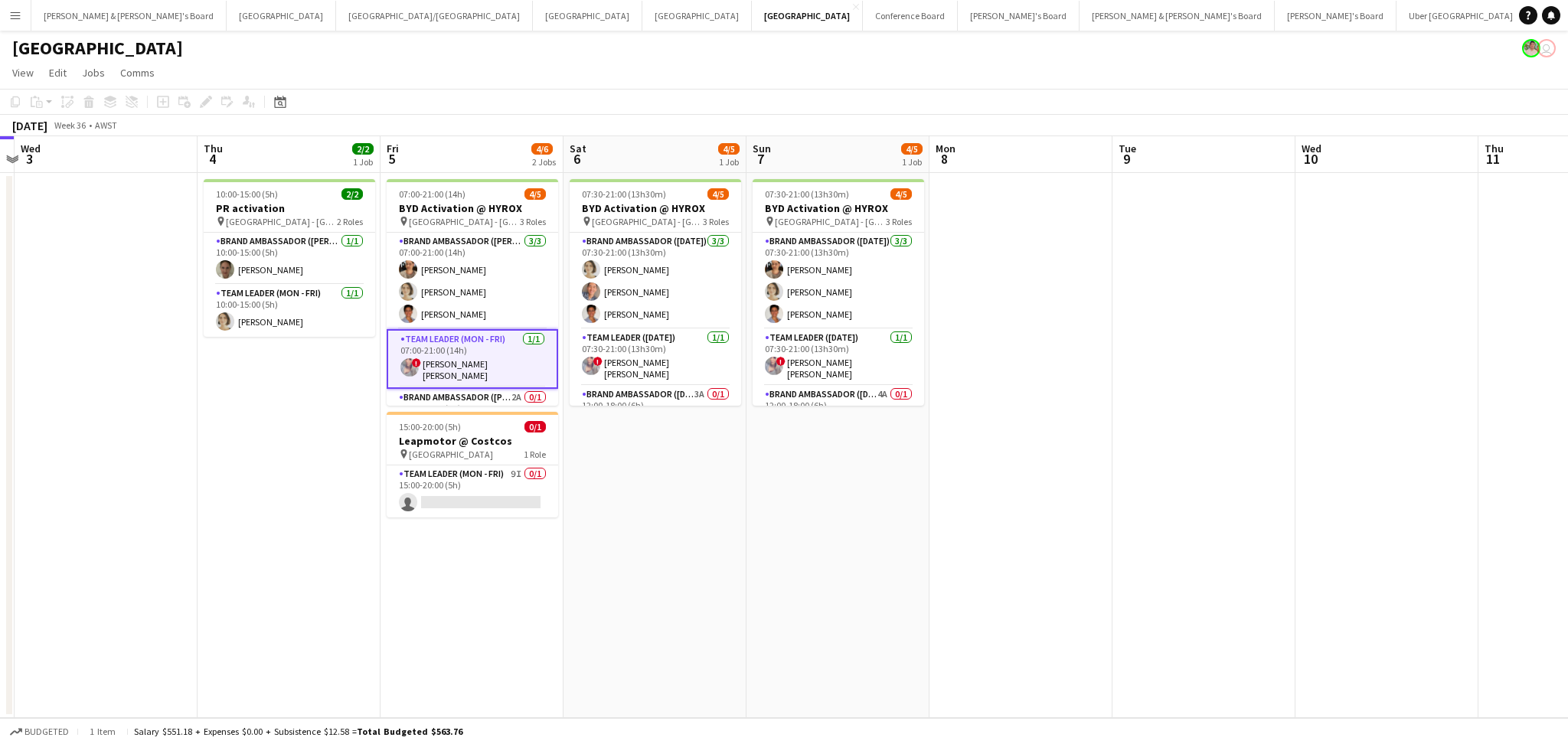
click at [451, 368] on app-card-role "Team Leader (Mon - Fri) [DATE] 07:00-21:00 (14h) ! [PERSON_NAME] [PERSON_NAME]" at bounding box center [472, 359] width 172 height 60
click at [451, 368] on app-card-role "Team Leader (Mon - Fri) [DATE] 07:00-21:00 (14h) ! [PERSON_NAME] [PERSON_NAME]" at bounding box center [472, 357] width 172 height 56
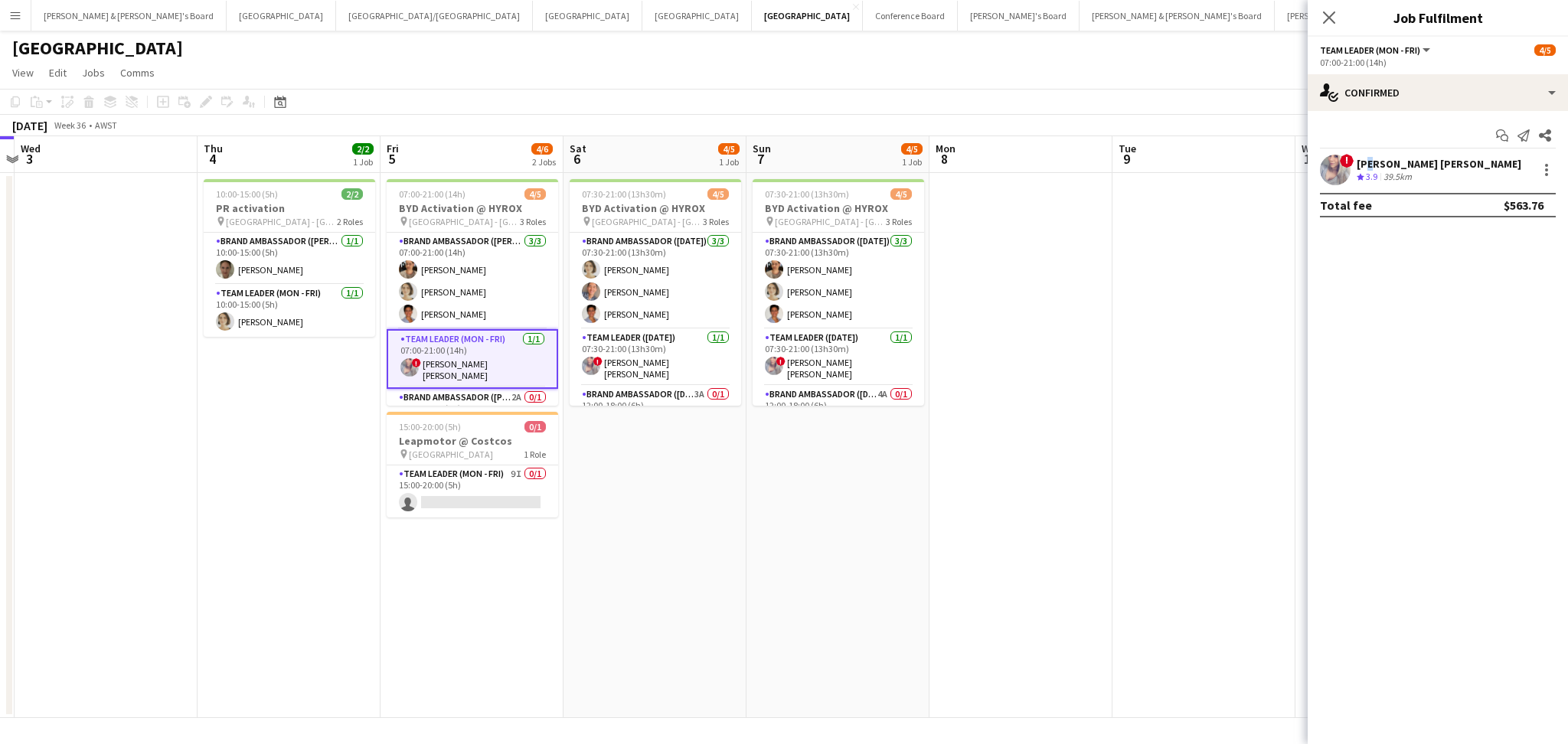
click at [1366, 165] on div "[PERSON_NAME] [PERSON_NAME]" at bounding box center [1439, 164] width 164 height 14
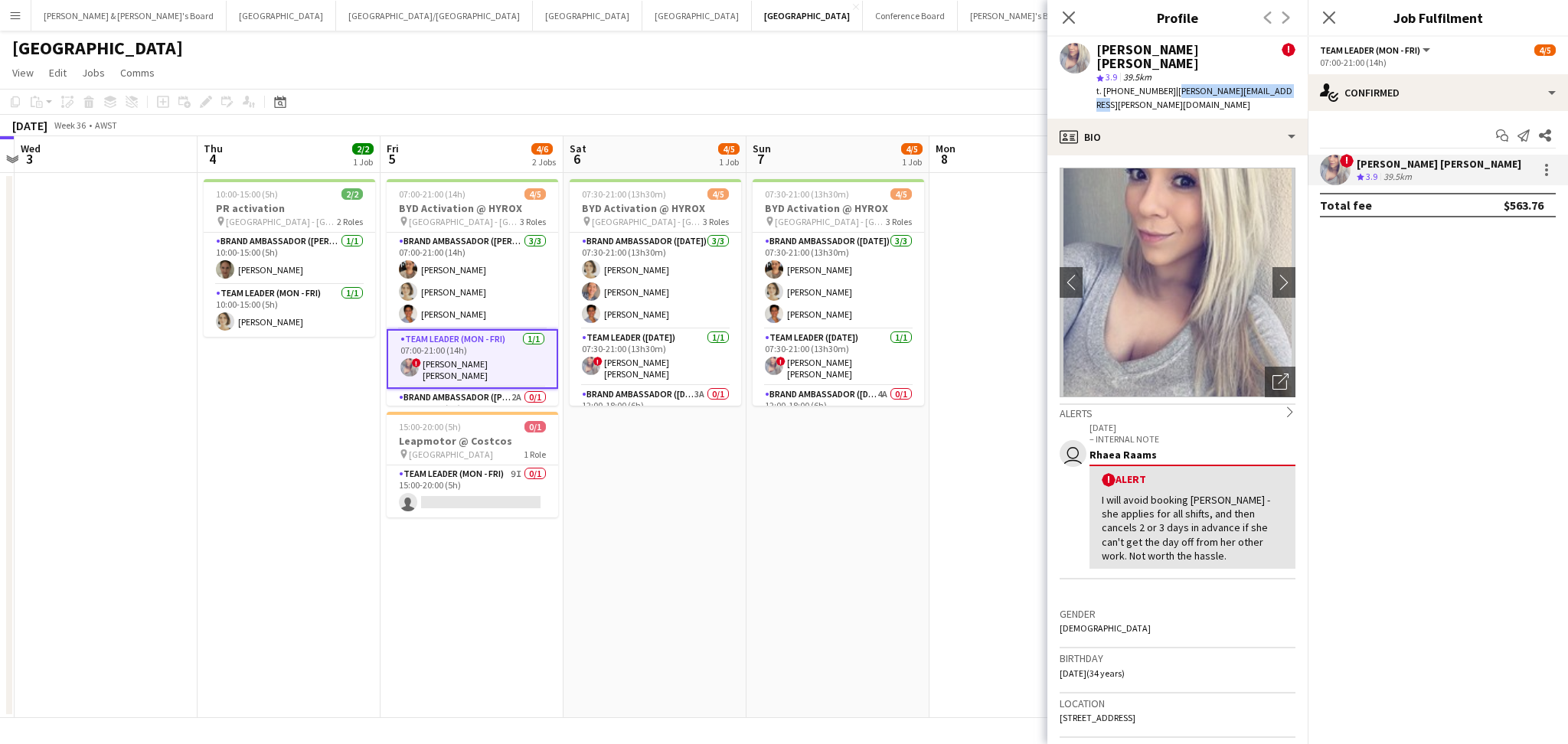
drag, startPoint x: 1168, startPoint y: 77, endPoint x: 1268, endPoint y: 74, distance: 100.0
click at [1268, 85] on span "| [PERSON_NAME][EMAIL_ADDRESS][PERSON_NAME][DOMAIN_NAME]" at bounding box center [1194, 97] width 196 height 25
copy span "[PERSON_NAME][EMAIL_ADDRESS][PERSON_NAME][DOMAIN_NAME]"
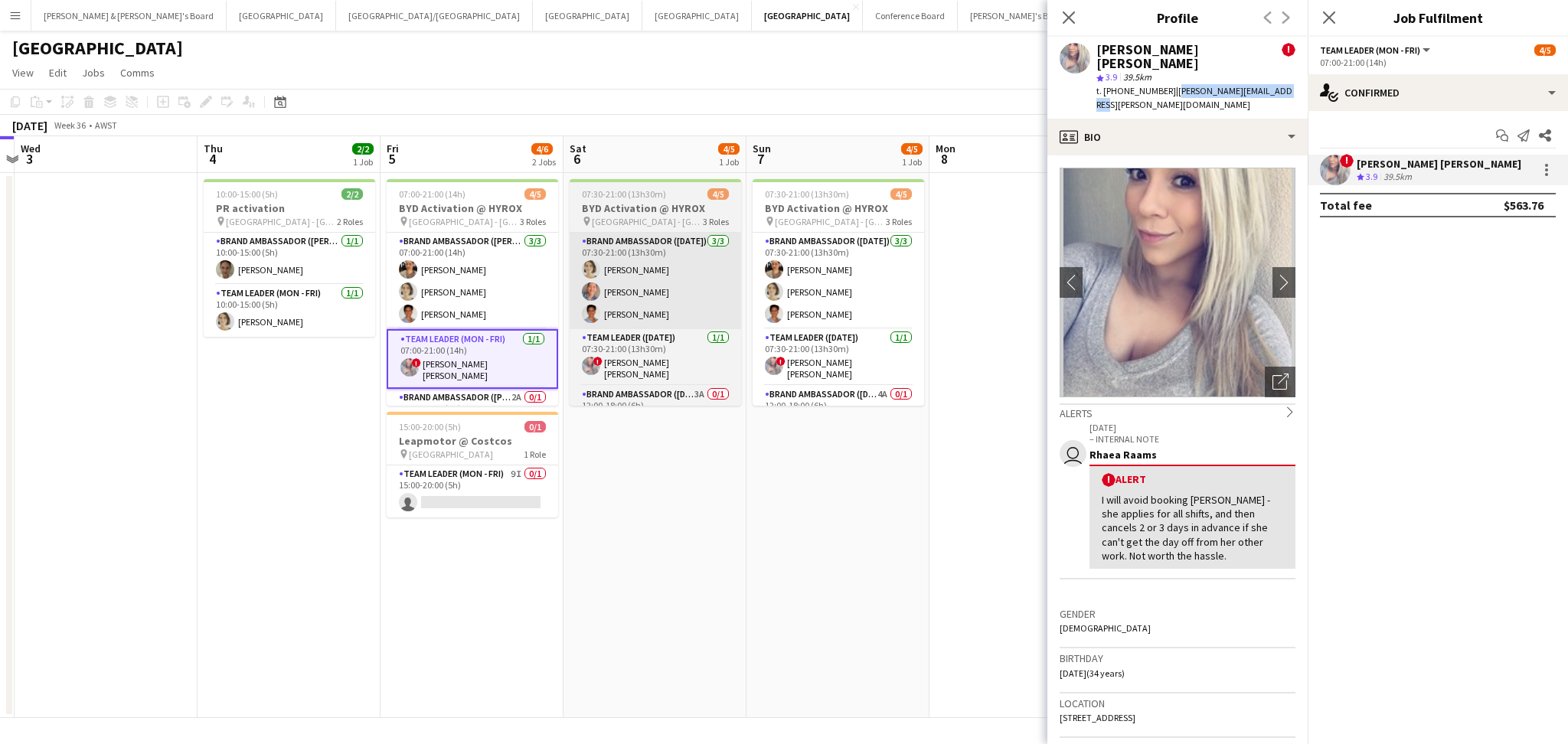
drag, startPoint x: 460, startPoint y: 308, endPoint x: 568, endPoint y: 275, distance: 112.9
click at [460, 307] on app-card-role "Brand Ambassador (Mon - Fri) [DATE] 07:00-21:00 (14h) [PERSON_NAME] [PERSON_NAM…" at bounding box center [472, 281] width 172 height 97
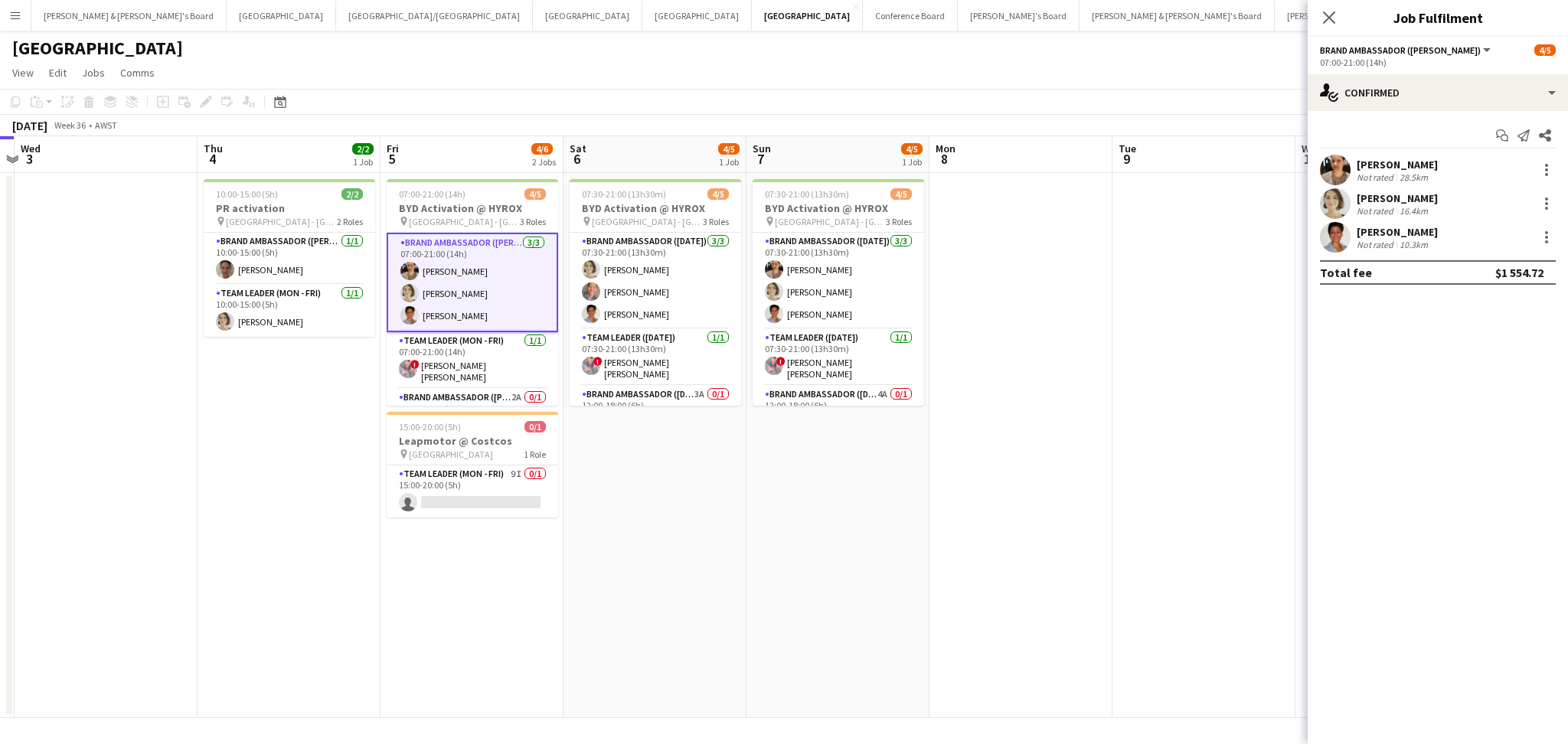
click at [1358, 184] on div "[PERSON_NAME] Not rated 28.5km" at bounding box center [1437, 170] width 260 height 31
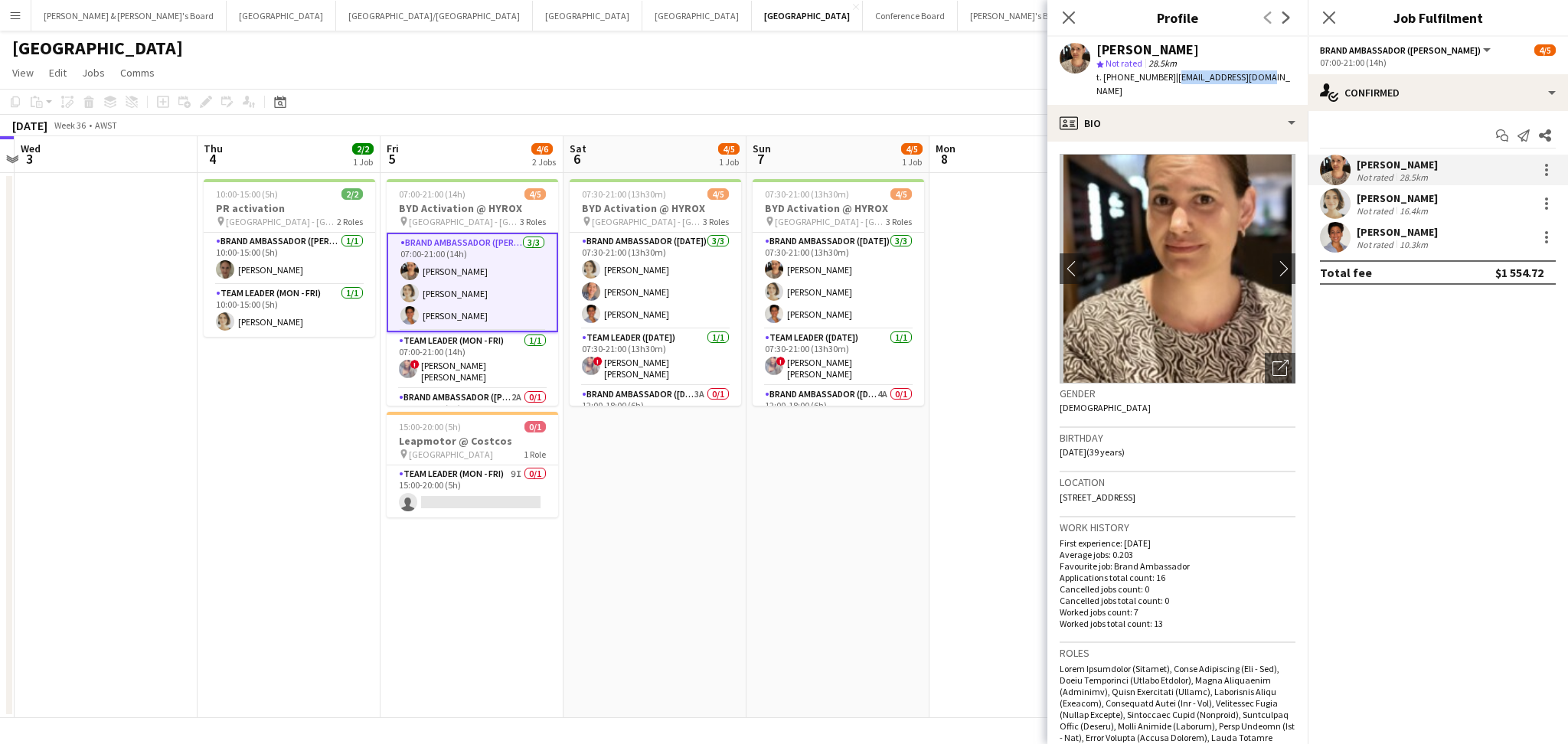
drag, startPoint x: 1167, startPoint y: 78, endPoint x: 1273, endPoint y: 84, distance: 106.2
click at [1273, 84] on app-profile-header "[PERSON_NAME] star Not rated 28.5km t. [PHONE_NUMBER] | [EMAIL_ADDRESS][DOMAIN_…" at bounding box center [1177, 71] width 260 height 69
copy span "[EMAIL_ADDRESS][DOMAIN_NAME]"
click at [1316, 202] on div "[PERSON_NAME] Not rated 16.4km" at bounding box center [1437, 204] width 260 height 31
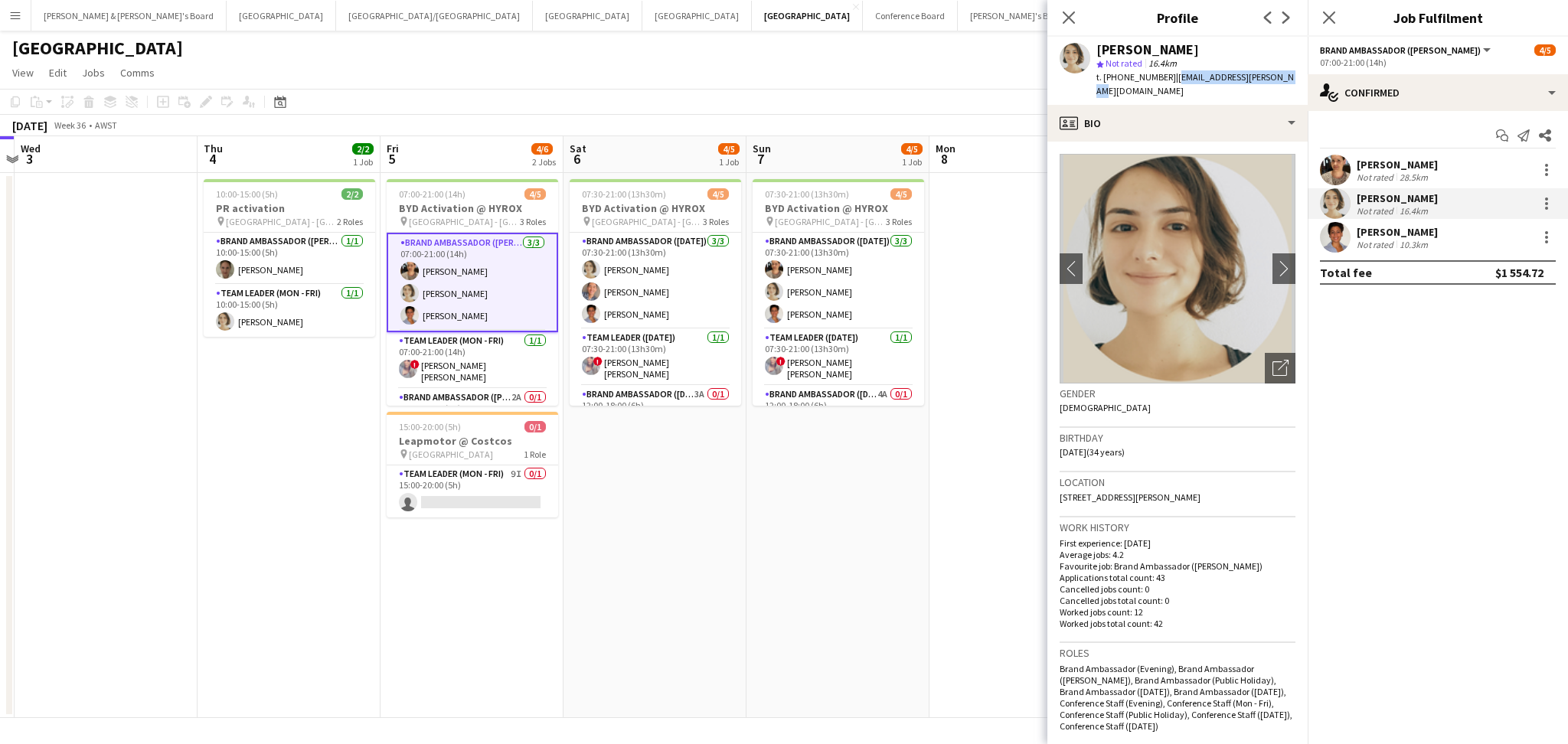
drag, startPoint x: 1168, startPoint y: 75, endPoint x: 1271, endPoint y: 75, distance: 103.0
click at [1271, 75] on span "| [EMAIL_ADDRESS][PERSON_NAME][DOMAIN_NAME]" at bounding box center [1195, 83] width 198 height 25
copy span "[EMAIL_ADDRESS][PERSON_NAME][DOMAIN_NAME]"
click at [1366, 239] on div "Not rated" at bounding box center [1376, 244] width 40 height 11
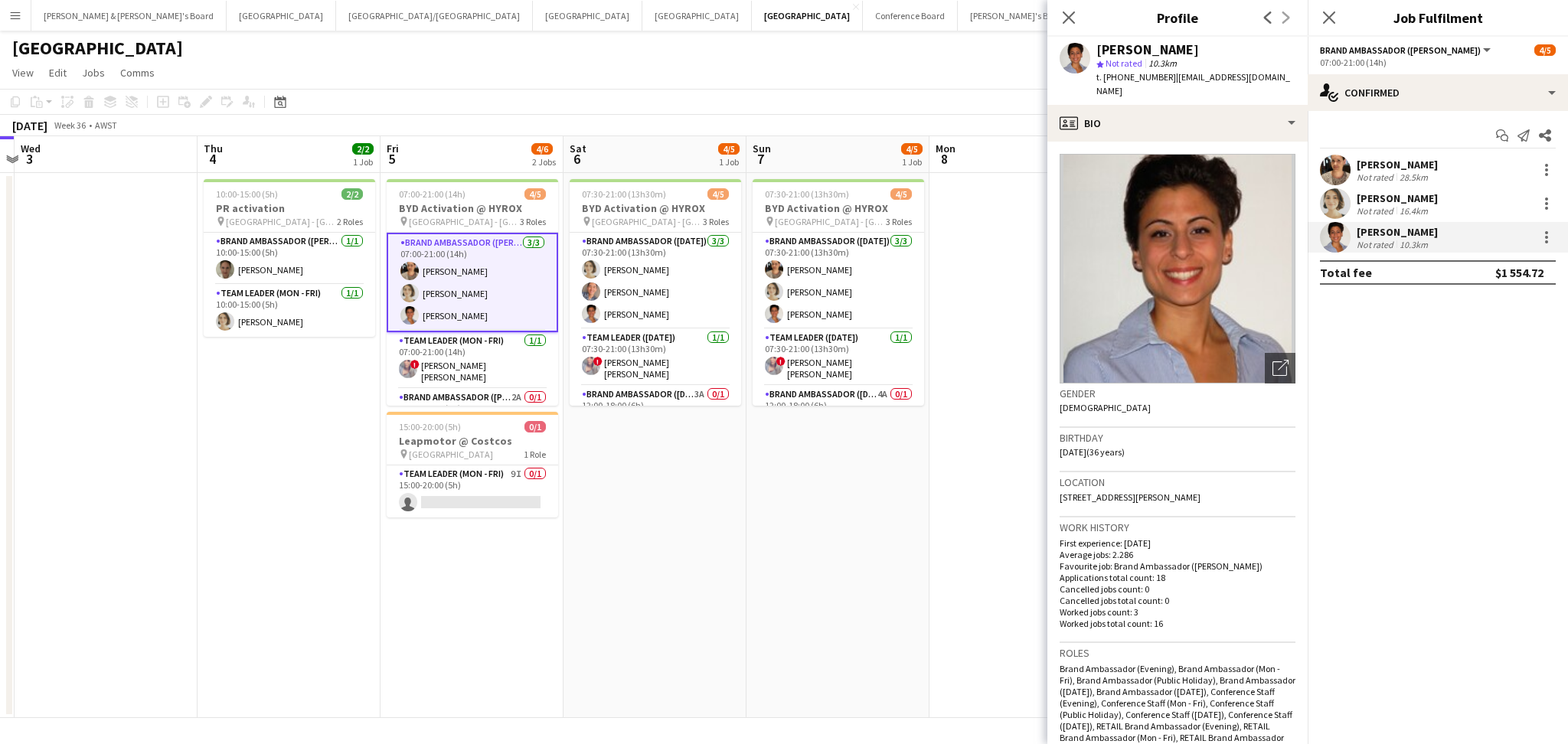
click at [1167, 74] on span "| [EMAIL_ADDRESS][DOMAIN_NAME]" at bounding box center [1193, 83] width 193 height 25
drag, startPoint x: 1165, startPoint y: 74, endPoint x: 1285, endPoint y: 76, distance: 120.0
click at [1285, 76] on span "| [EMAIL_ADDRESS][DOMAIN_NAME]" at bounding box center [1193, 83] width 193 height 25
copy span "[EMAIL_ADDRESS][DOMAIN_NAME]"
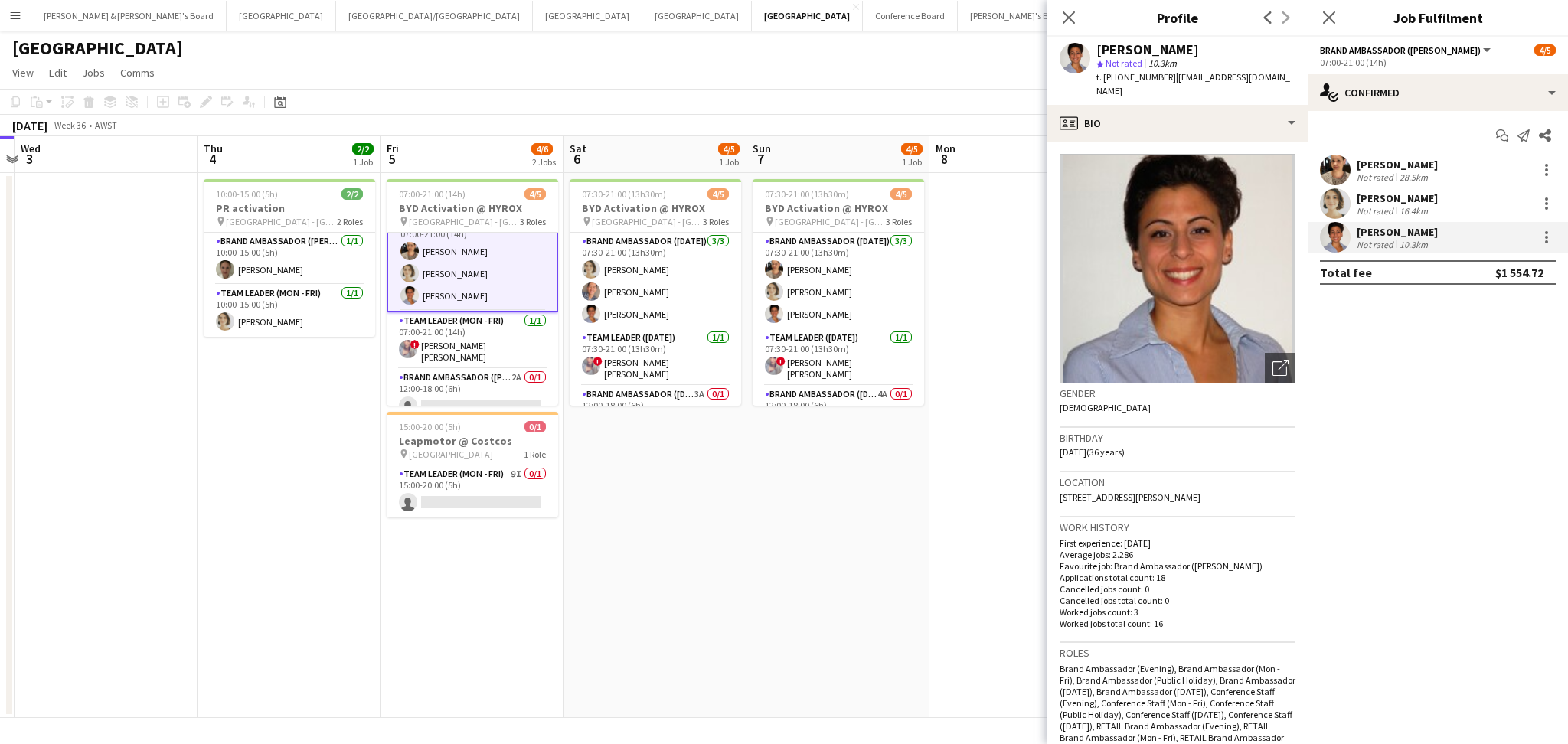
scroll to position [29, 0]
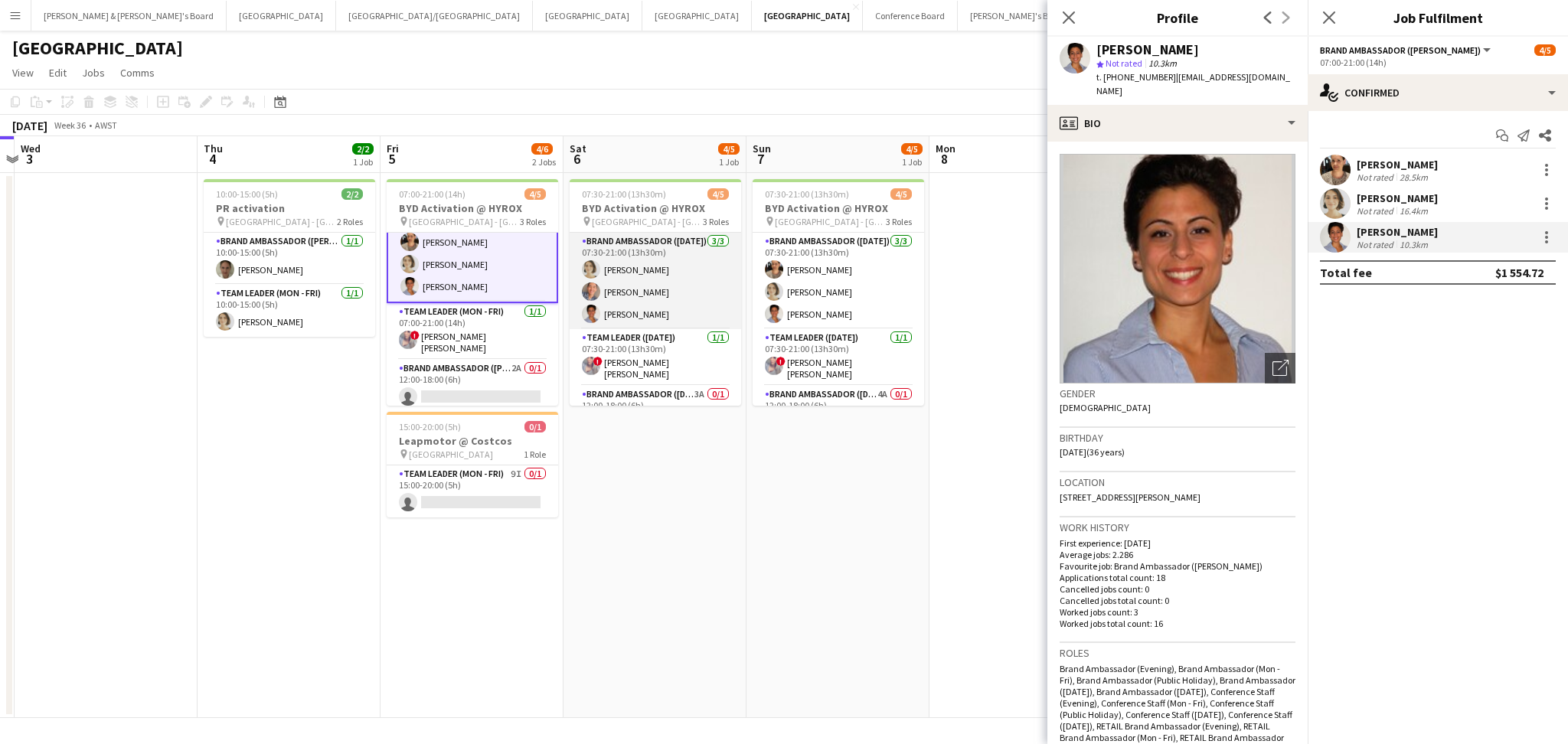
click at [684, 293] on app-card-role "Brand Ambassador ([DATE]) [DATE] 07:30-21:00 (13h30m) [PERSON_NAME] [PERSON_NAM…" at bounding box center [655, 281] width 172 height 97
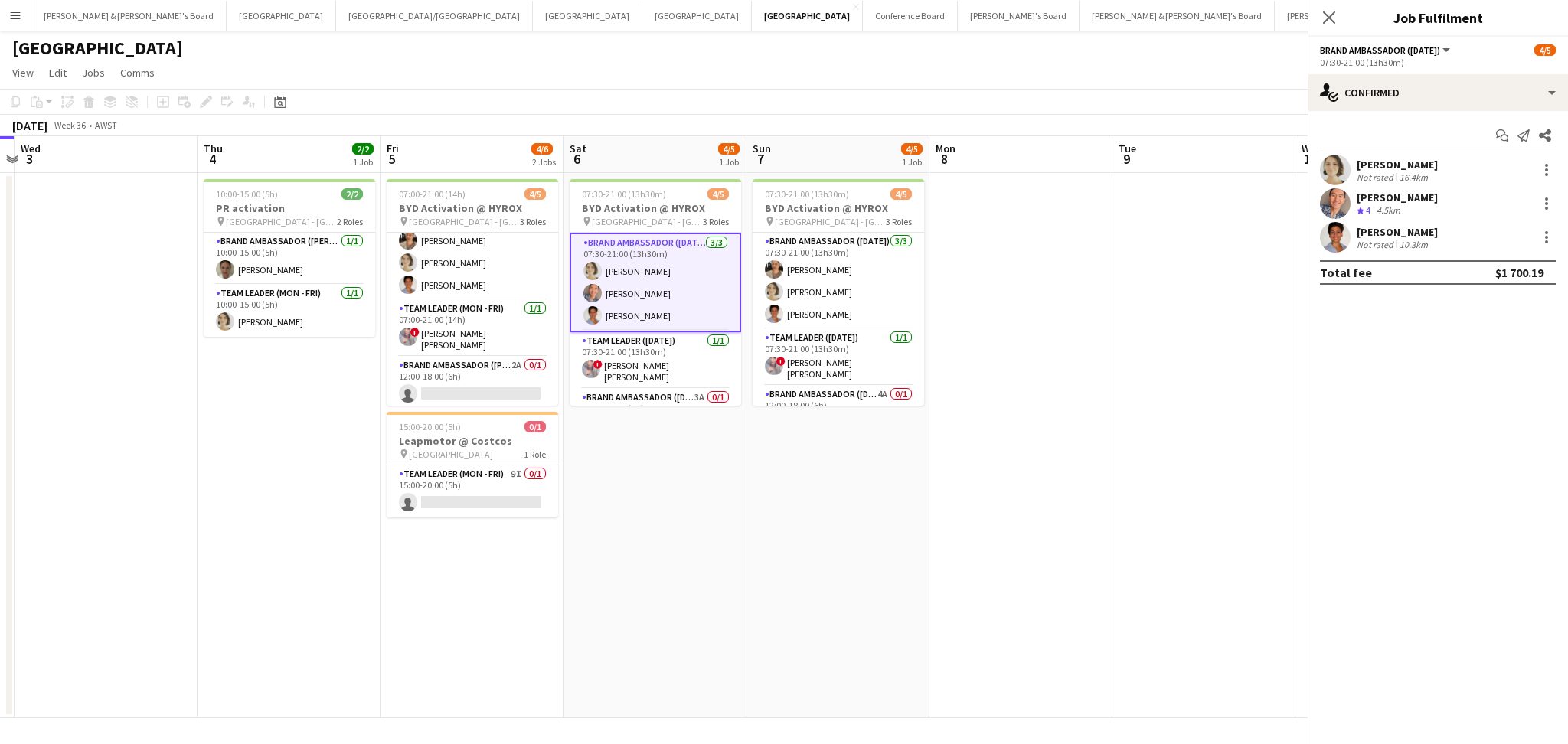
scroll to position [27, 0]
click at [1376, 215] on div "4.5km" at bounding box center [1388, 211] width 30 height 13
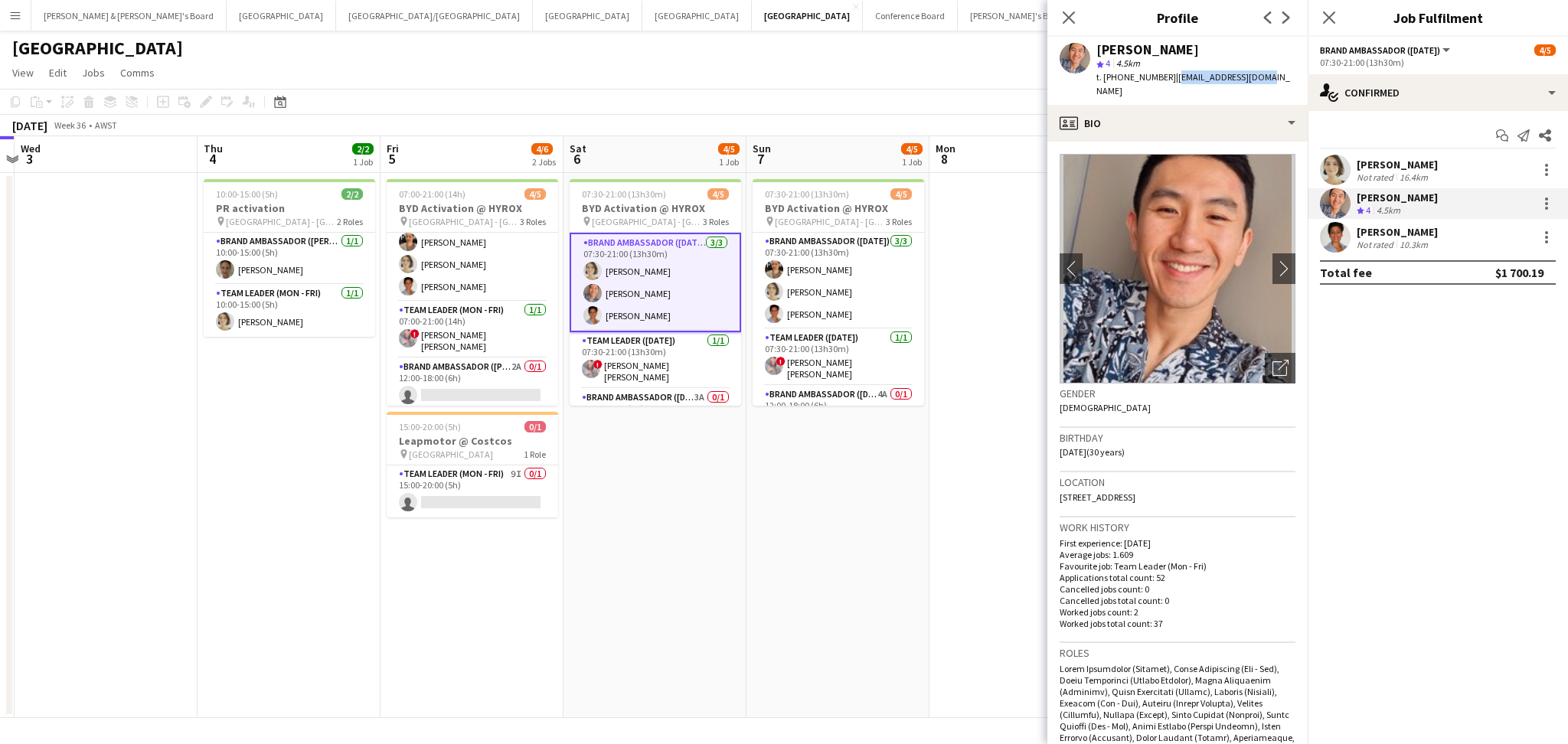
drag, startPoint x: 1168, startPoint y: 74, endPoint x: 1271, endPoint y: 74, distance: 103.0
click at [1271, 74] on app-profile-header "[PERSON_NAME] star 4 4.5km t. [PHONE_NUMBER] | [EMAIL_ADDRESS][DOMAIN_NAME]" at bounding box center [1177, 71] width 260 height 69
copy span "[EMAIL_ADDRESS][DOMAIN_NAME]"
